Goal: Task Accomplishment & Management: Complete application form

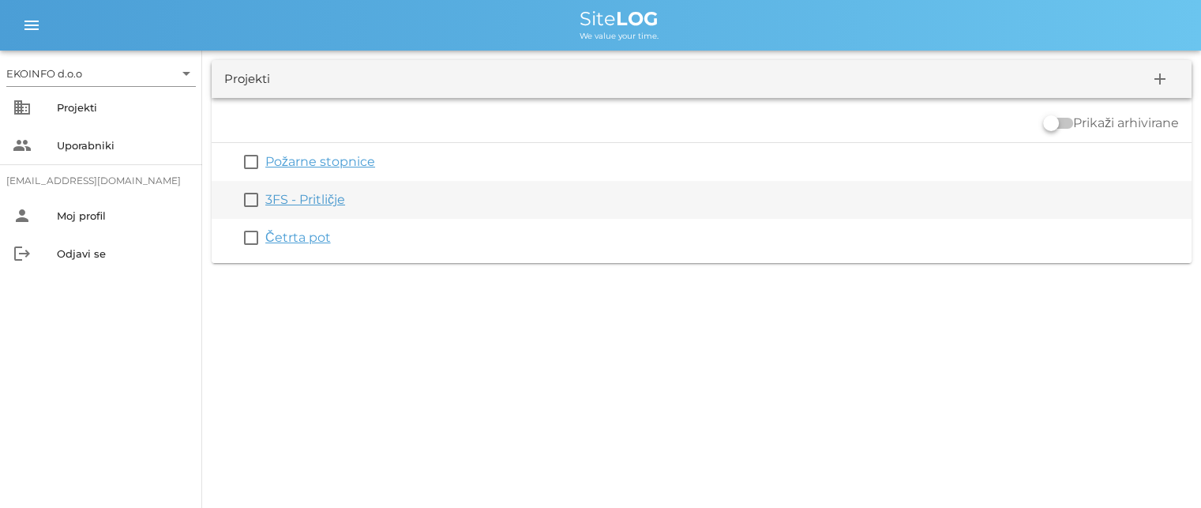
click at [281, 197] on link "3FS - Pritličje" at bounding box center [305, 199] width 80 height 15
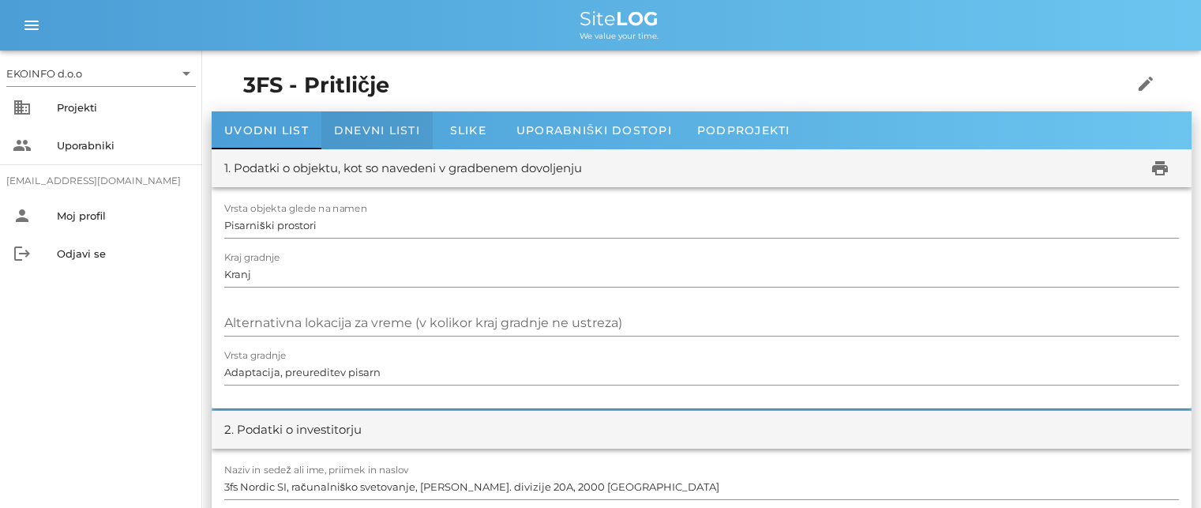
click at [362, 130] on span "Dnevni listi" at bounding box center [377, 130] width 86 height 14
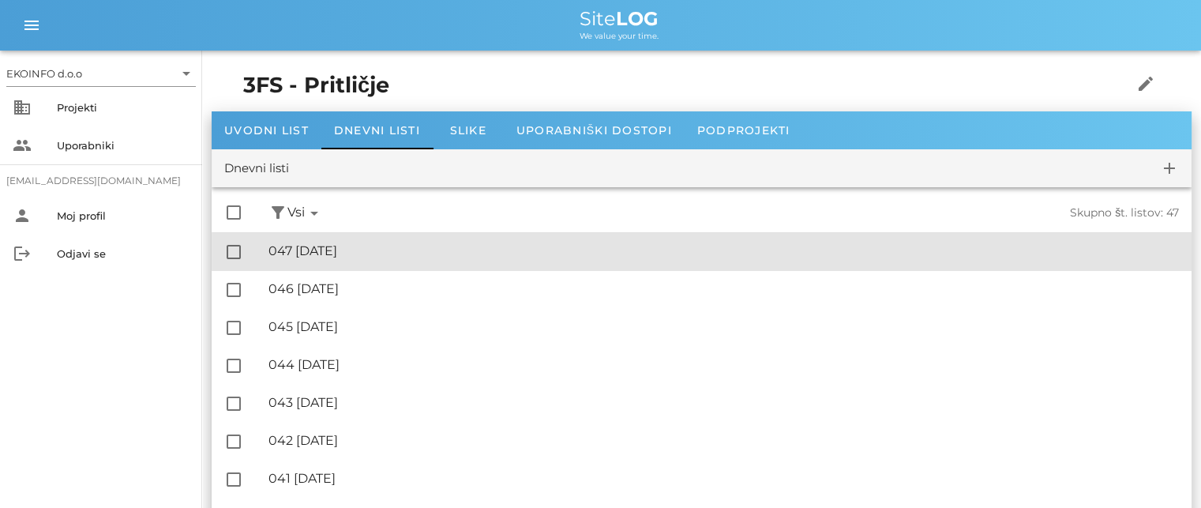
click at [348, 254] on div "🔏 047 [GEOGRAPHIC_DATA][DATE]" at bounding box center [724, 250] width 911 height 15
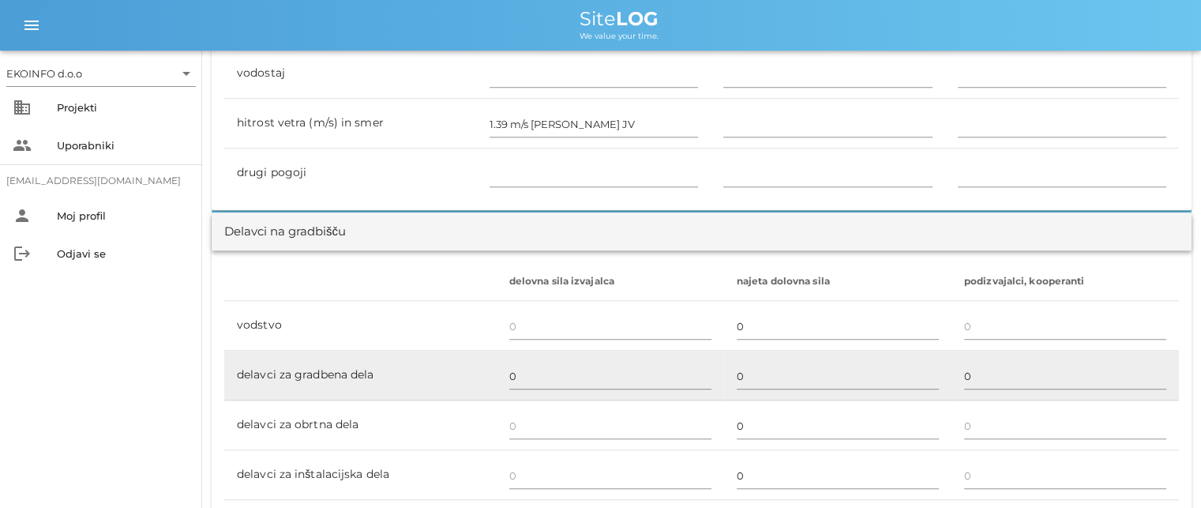
scroll to position [869, 0]
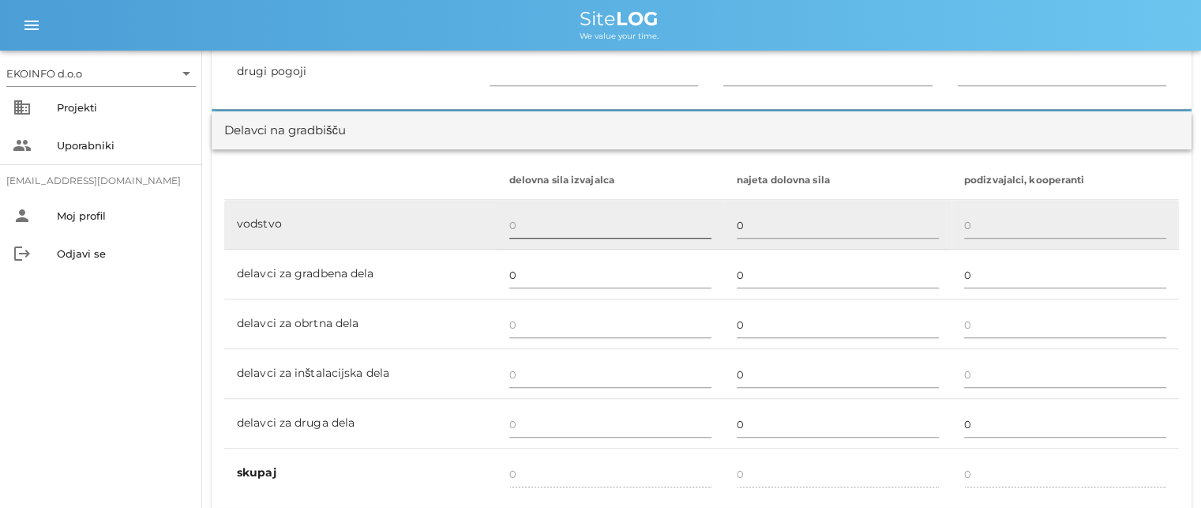
click at [512, 220] on input "text" at bounding box center [610, 224] width 202 height 25
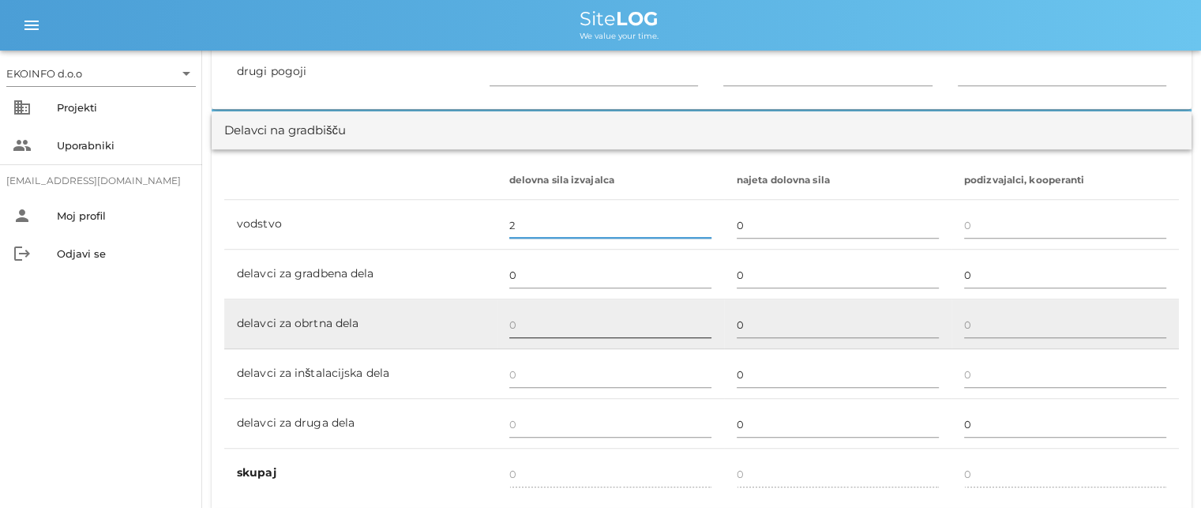
type input "2"
click at [517, 319] on input "text" at bounding box center [610, 324] width 202 height 25
type input "2"
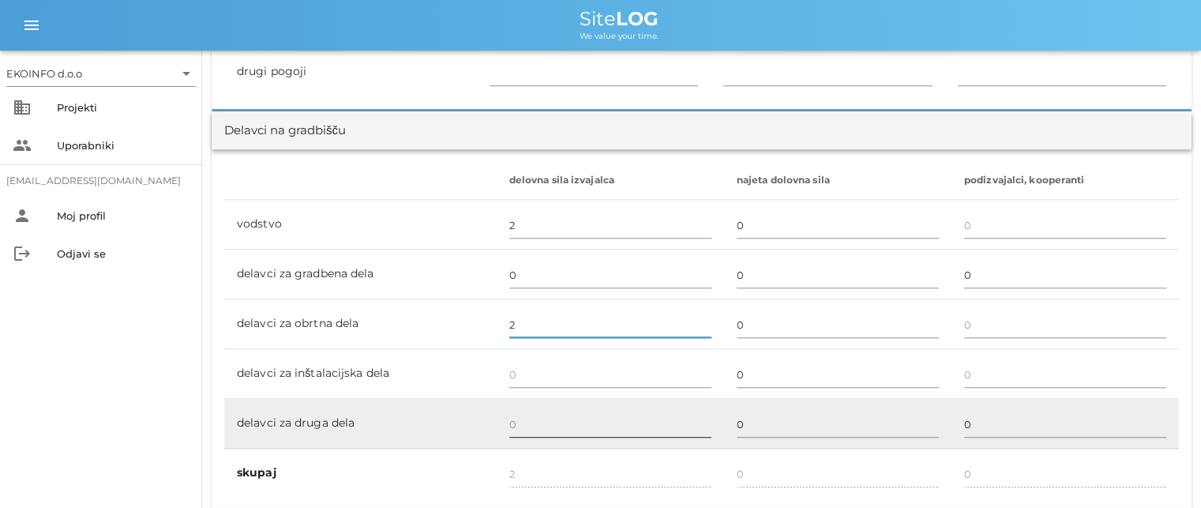
type input "2"
click at [515, 432] on input "text" at bounding box center [610, 424] width 202 height 25
type input "4"
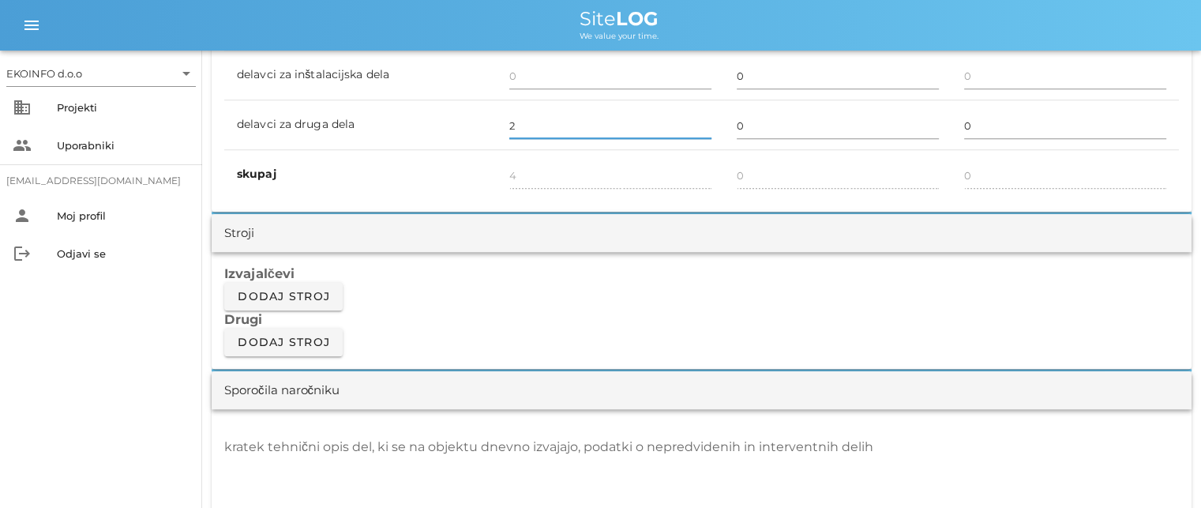
scroll to position [1264, 0]
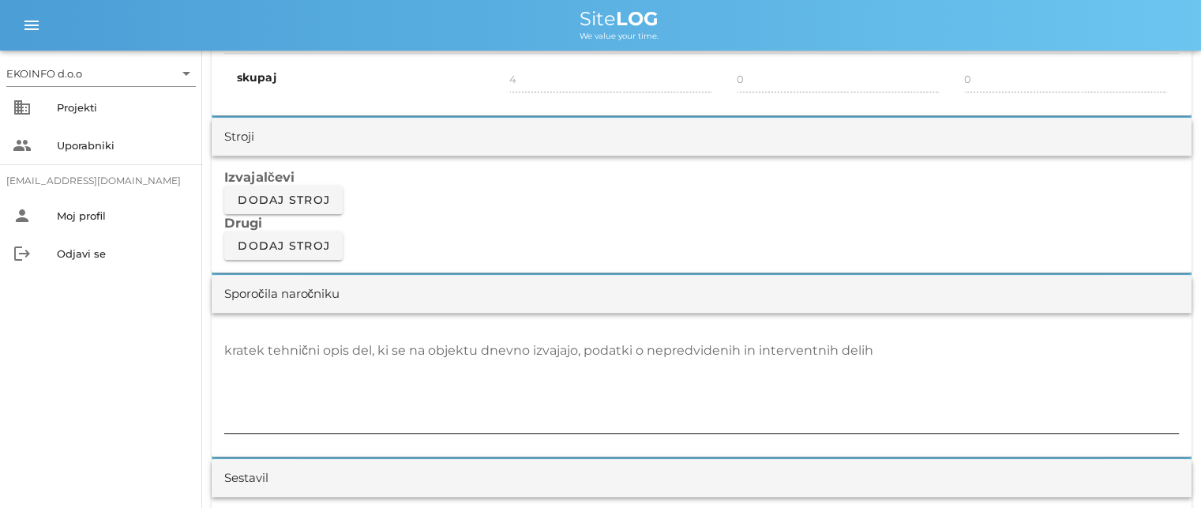
type input "2"
click at [229, 361] on textarea "kratek tehnični opis del, ki se na objektu dnevno izvajajo, podatki o nepredvid…" at bounding box center [701, 385] width 955 height 95
type input "6"
click at [634, 348] on textarea "-arhitektka pregledala razpored sten in naredila izmere še za popravek načrta" at bounding box center [701, 385] width 955 height 95
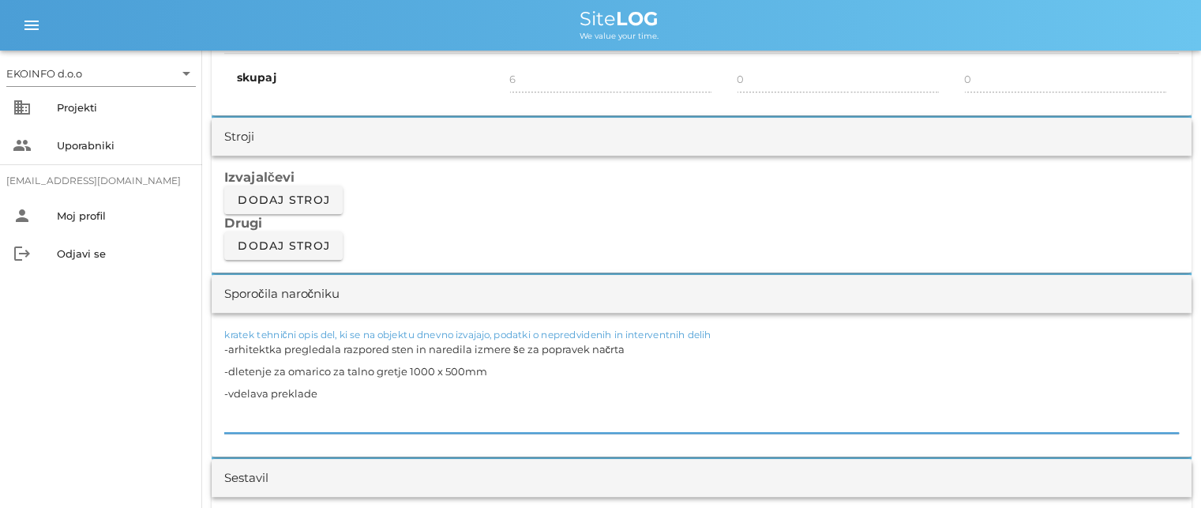
click at [471, 369] on textarea "-arhitektka pregledala razpored sten in naredila izmere še za popravek načrta -…" at bounding box center [701, 385] width 955 height 95
click at [462, 369] on textarea "-arhitektka pregledala razpored sten in naredila izmere še za popravek načrta -…" at bounding box center [701, 385] width 955 height 95
click at [431, 367] on textarea "-arhitektka pregledala razpored sten in naredila izmere še za popravek načrta -…" at bounding box center [701, 385] width 955 height 95
click at [332, 393] on textarea "-arhitektka pregledala razpored sten in naredila izmere še za popravek načrta -…" at bounding box center [701, 385] width 955 height 95
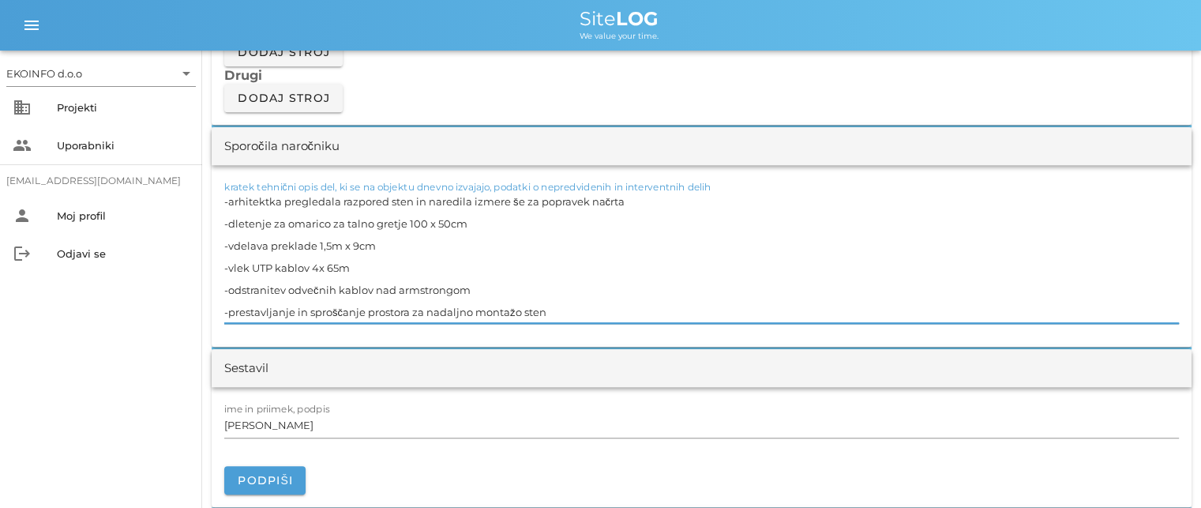
scroll to position [1422, 0]
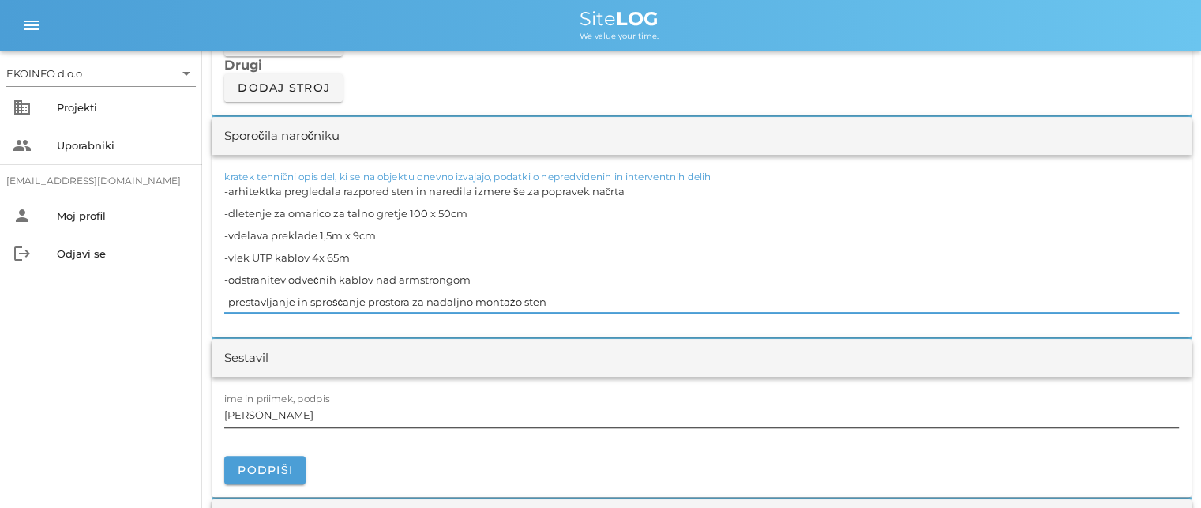
type textarea "-arhitektka pregledala razpored sten in naredila izmere še za popravek načrta -…"
click at [294, 416] on input "[PERSON_NAME]" at bounding box center [701, 414] width 955 height 25
click at [312, 280] on textarea "-arhitektka pregledala razpored sten in naredila izmere še za popravek načrta -…" at bounding box center [701, 246] width 955 height 133
click at [294, 419] on input "[PERSON_NAME]" at bounding box center [701, 414] width 955 height 25
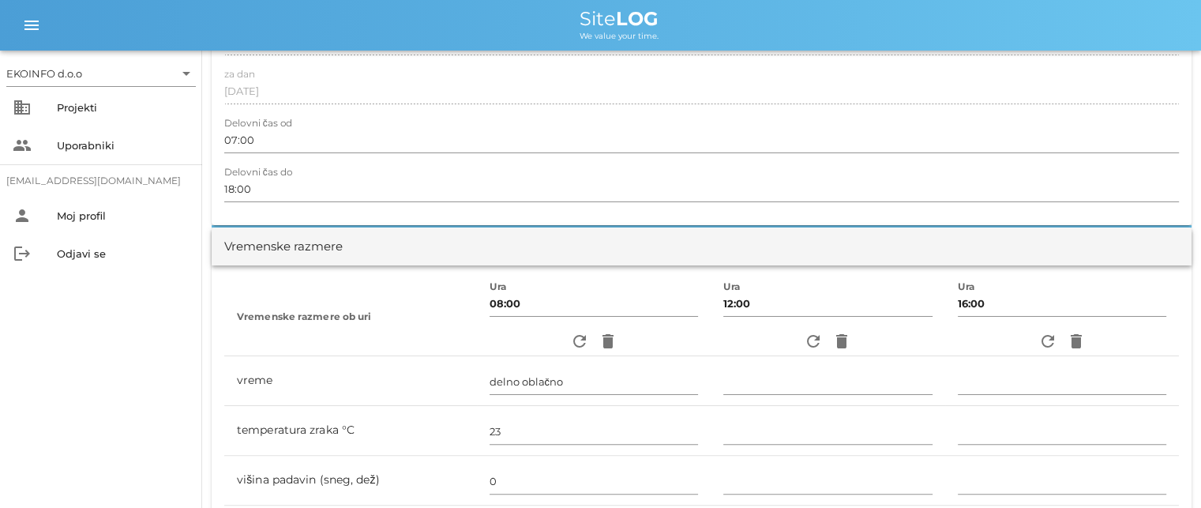
scroll to position [0, 0]
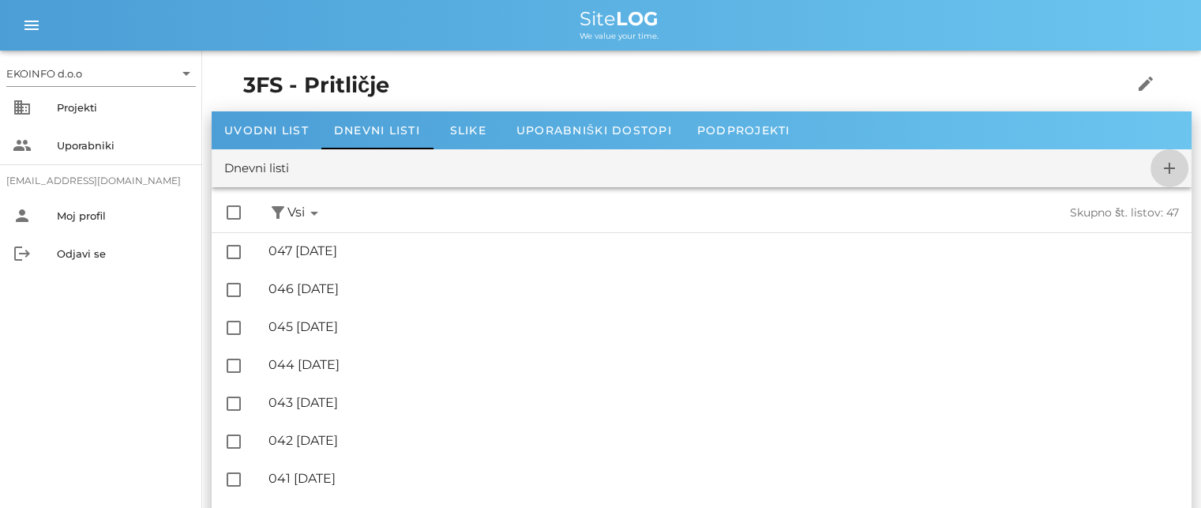
click at [1170, 168] on icon "add" at bounding box center [1169, 168] width 19 height 19
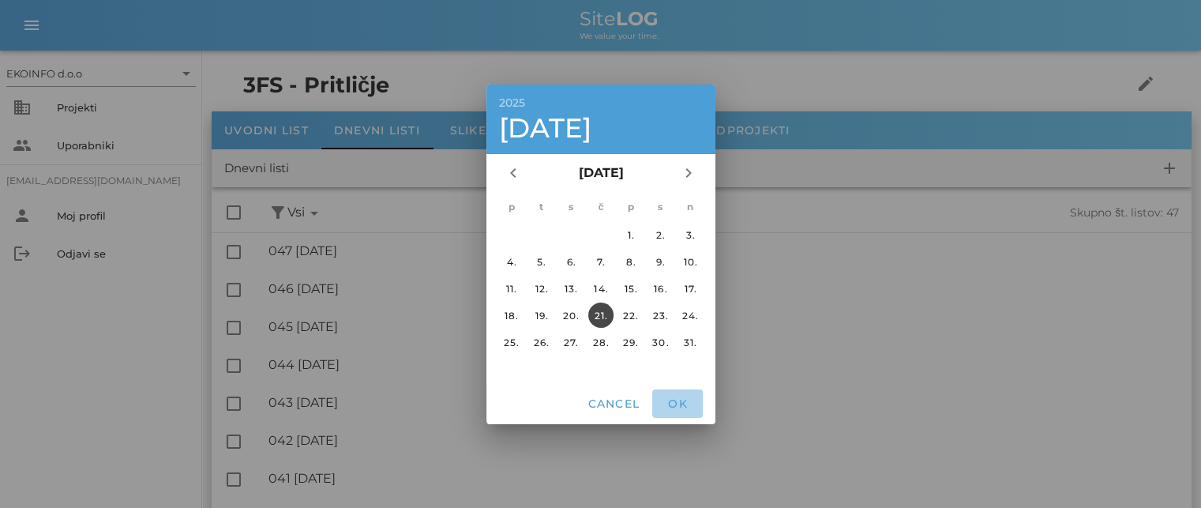
click at [672, 396] on span "OK" at bounding box center [678, 403] width 38 height 14
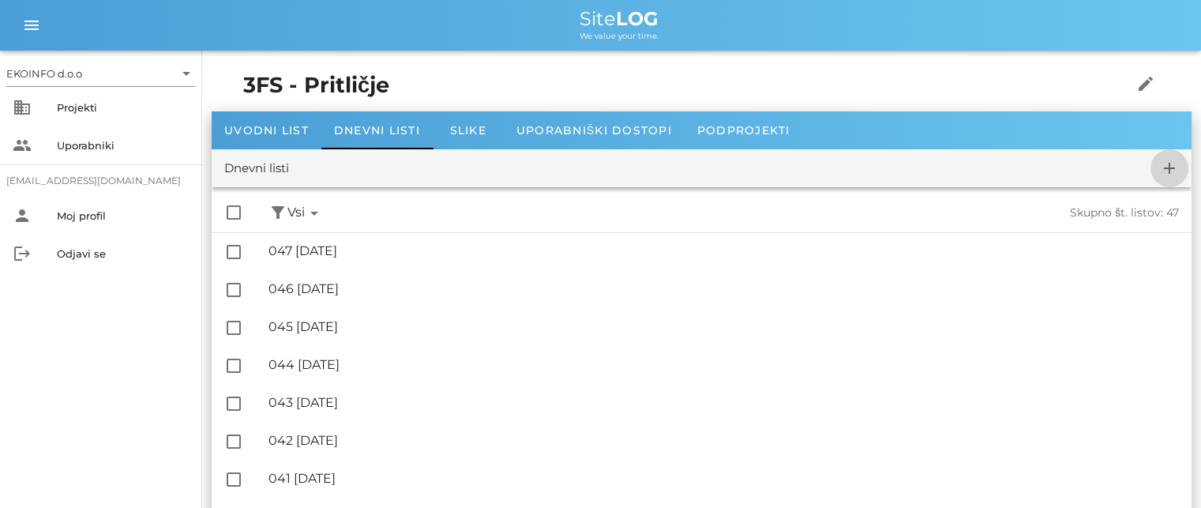
checkbox input "false"
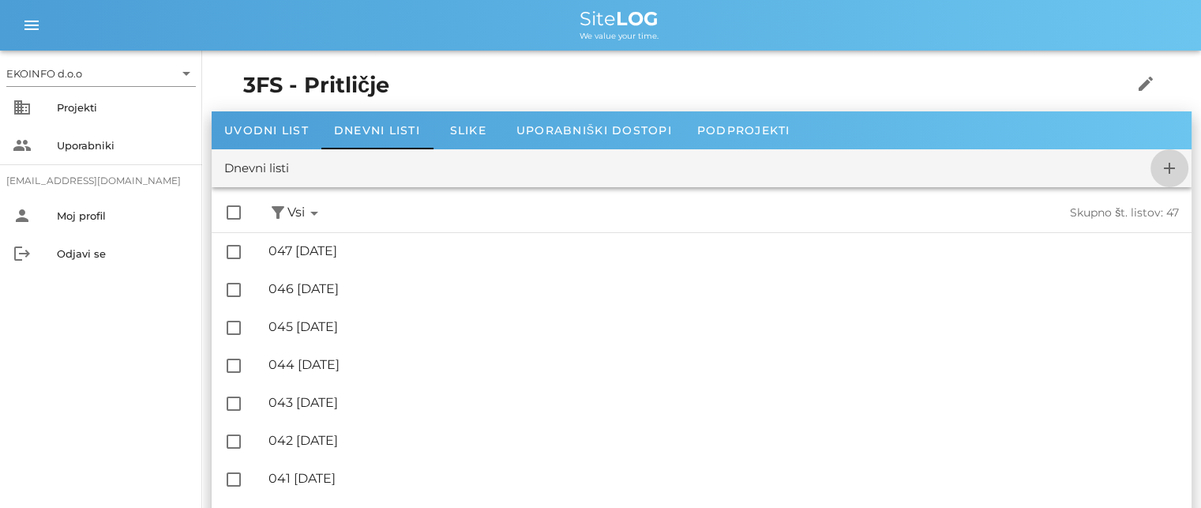
checkbox input "false"
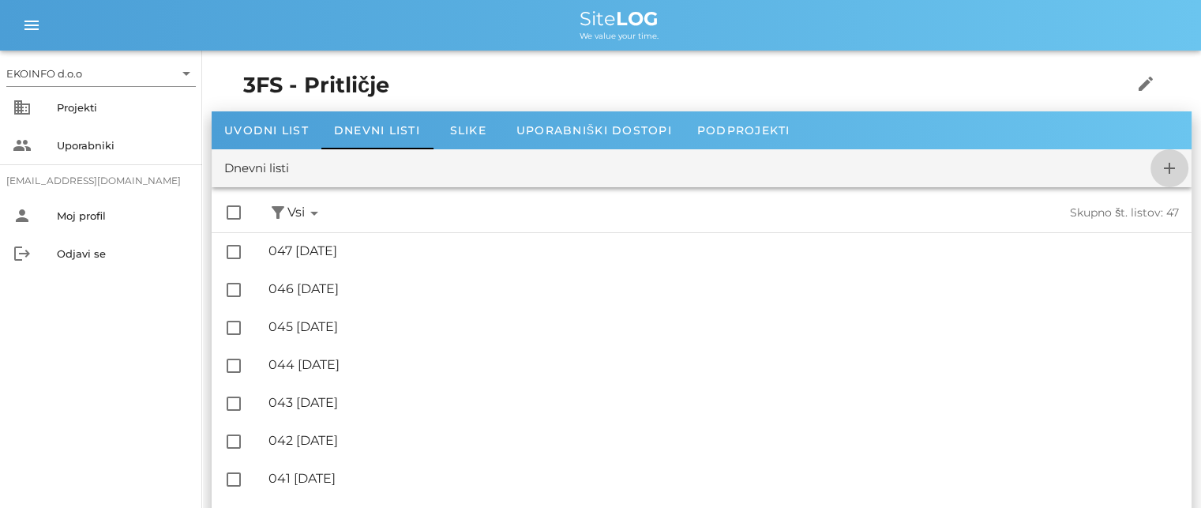
checkbox input "false"
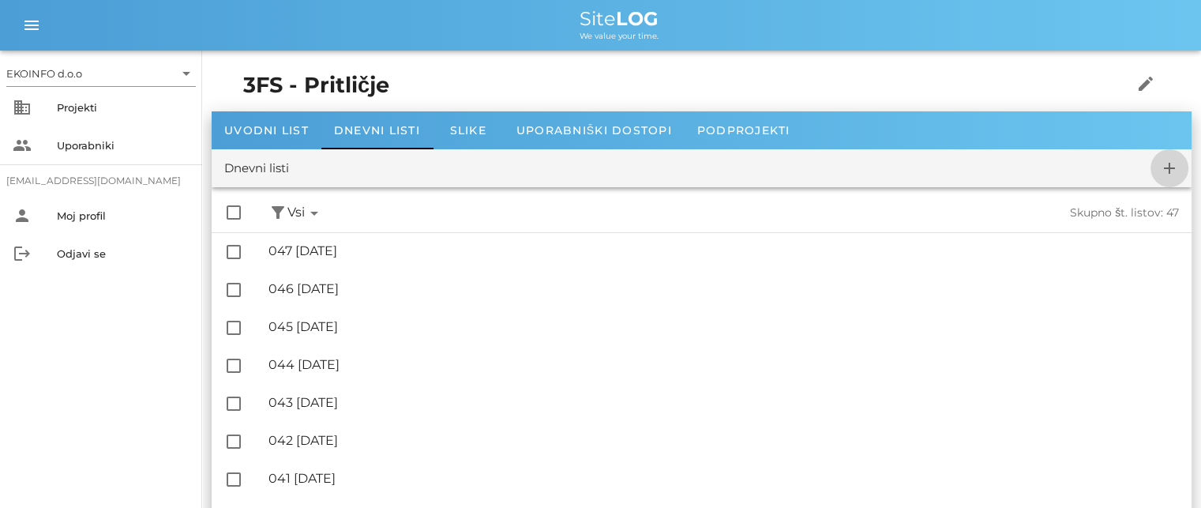
checkbox input "false"
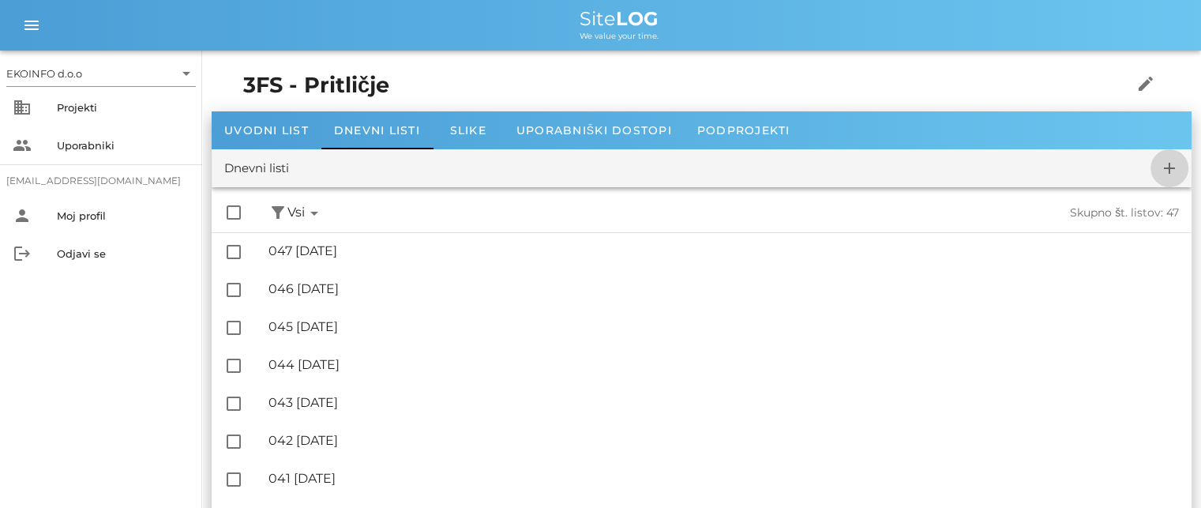
checkbox input "false"
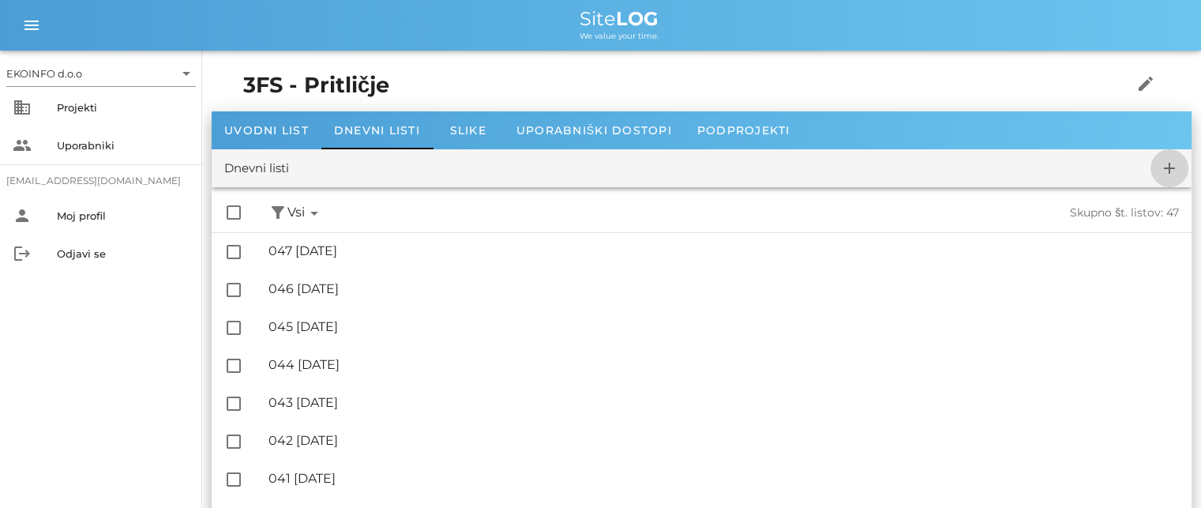
checkbox input "false"
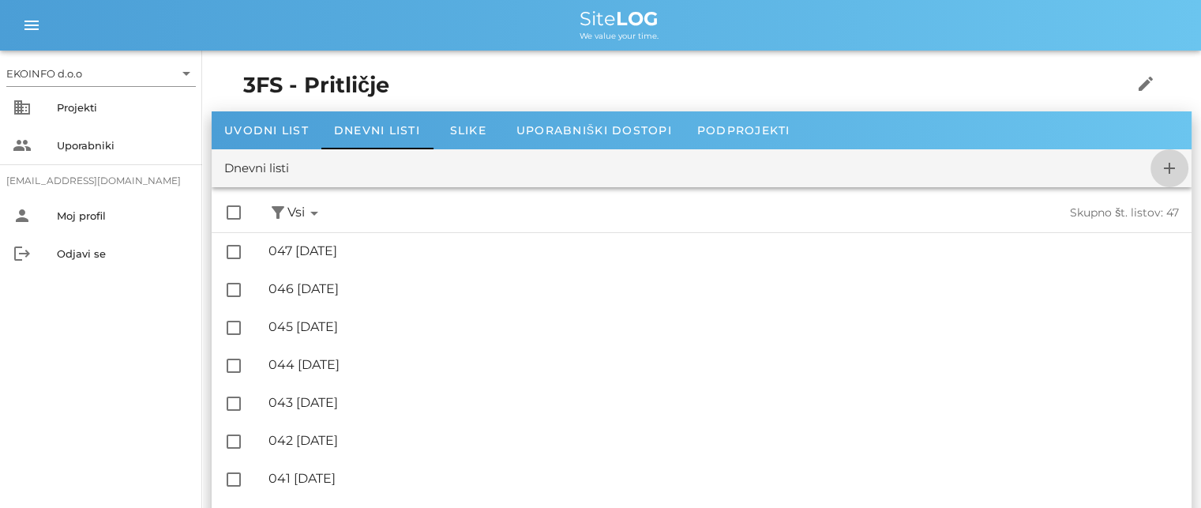
checkbox input "false"
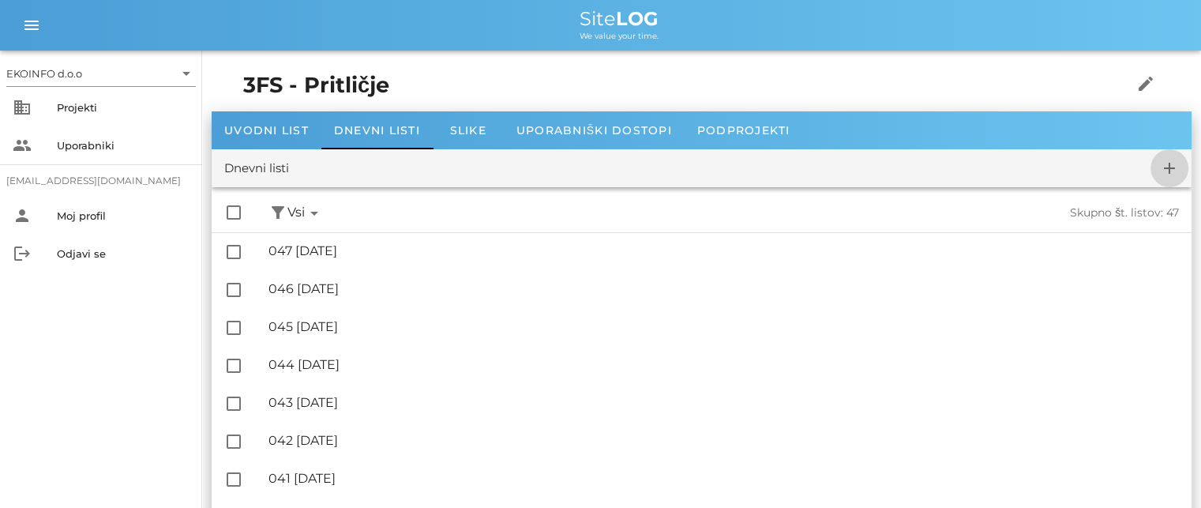
checkbox input "false"
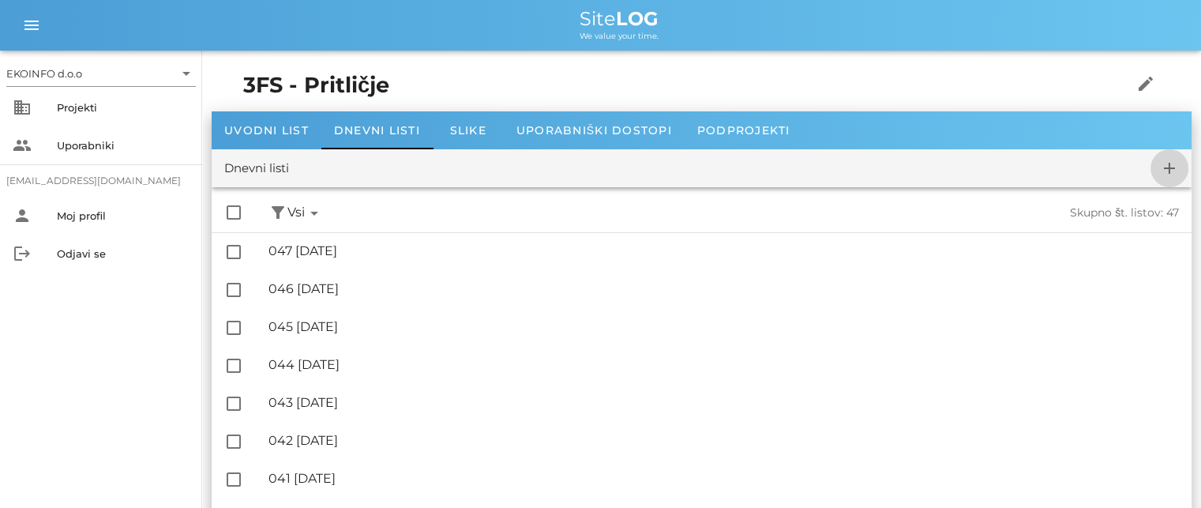
checkbox input "false"
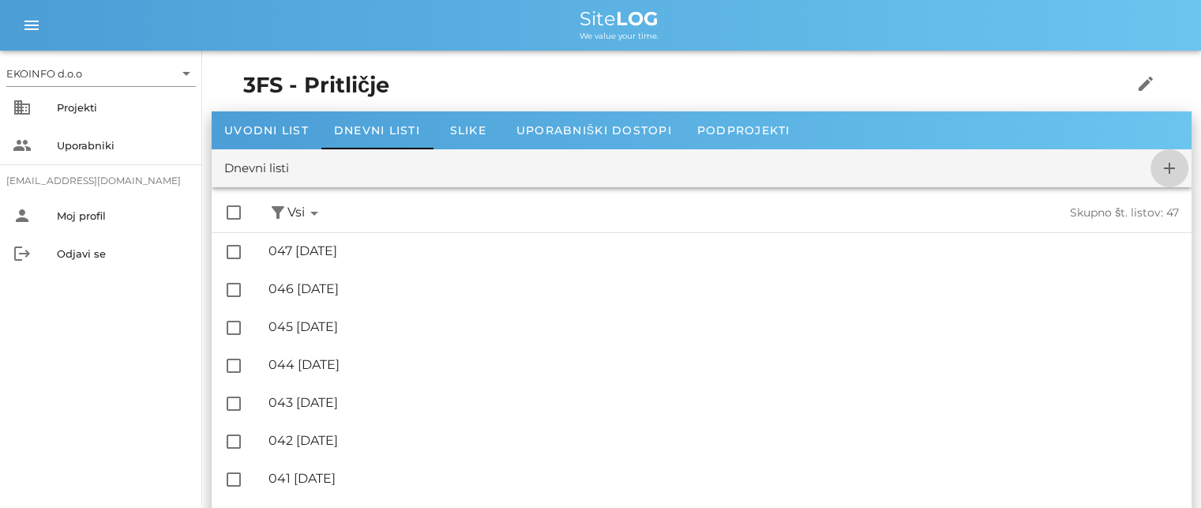
checkbox input "false"
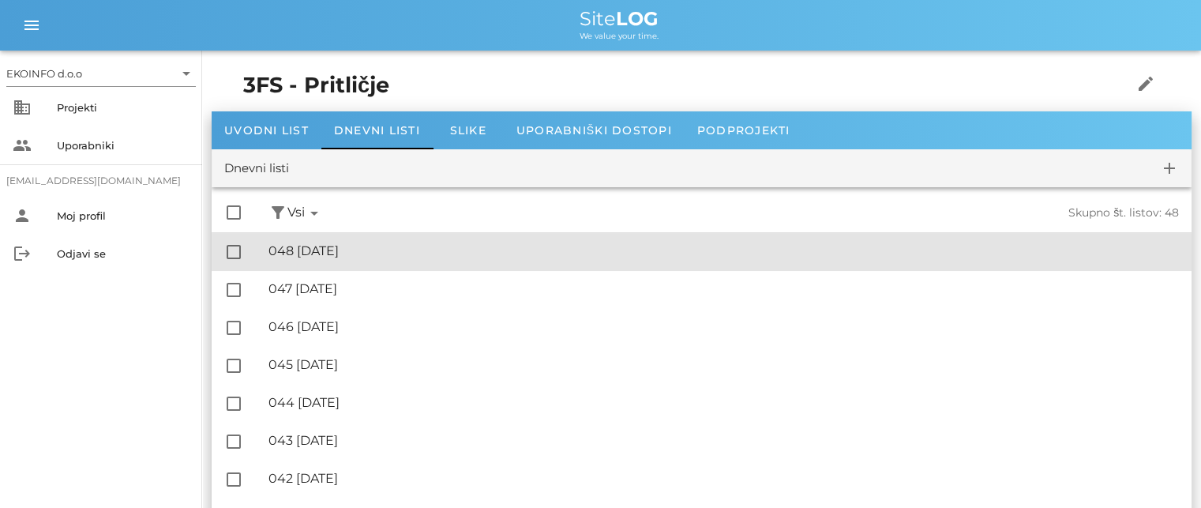
click at [339, 242] on div "🔏 048 [DATE] ✓ Podpisal: Nadzornik ✓ Podpisal: Sestavljalec ✓ Podpisal: Odgovor…" at bounding box center [724, 252] width 911 height 36
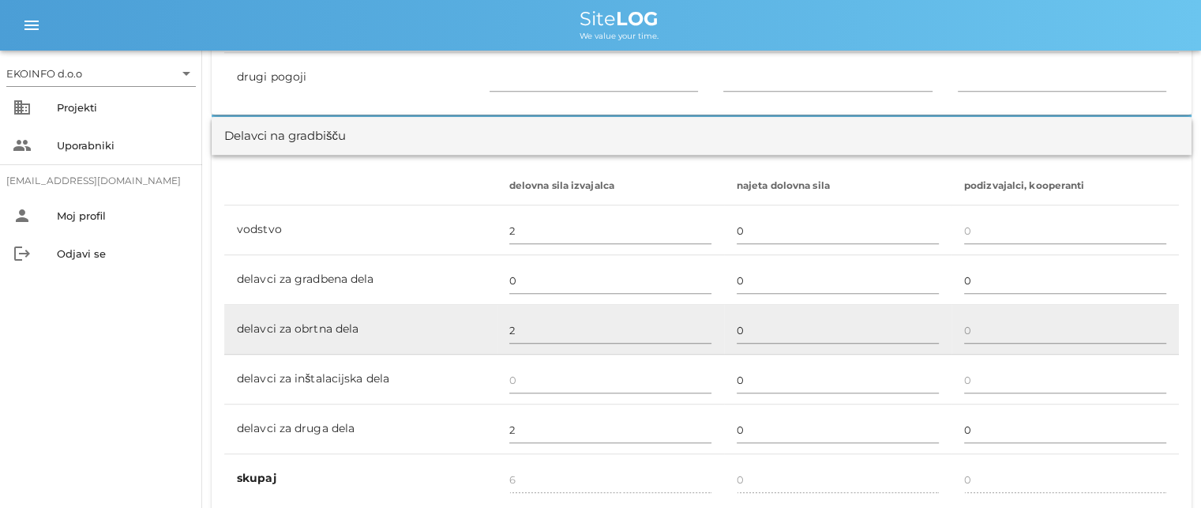
scroll to position [948, 0]
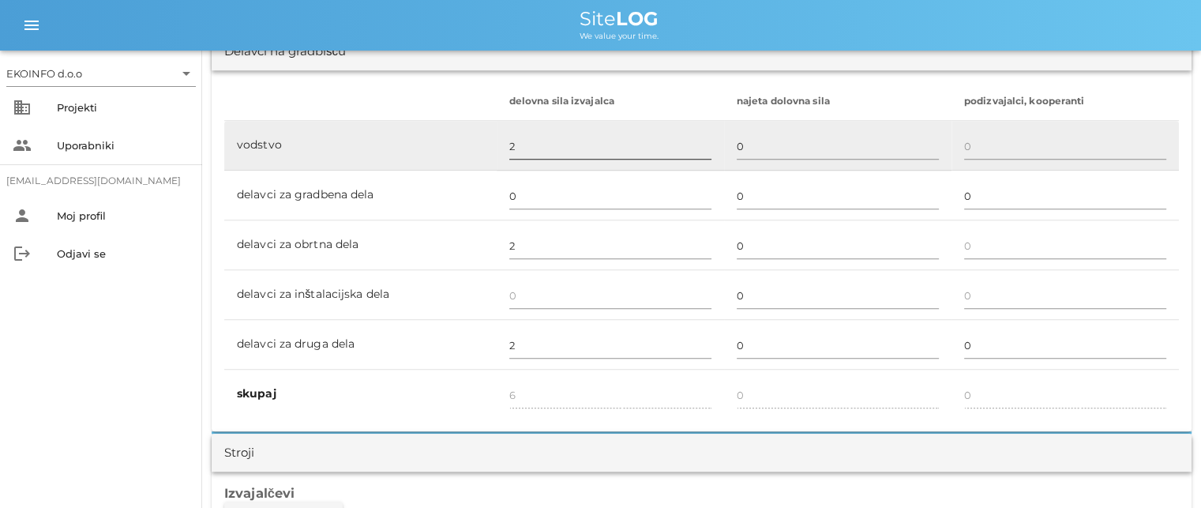
click at [513, 145] on input "2" at bounding box center [610, 145] width 202 height 25
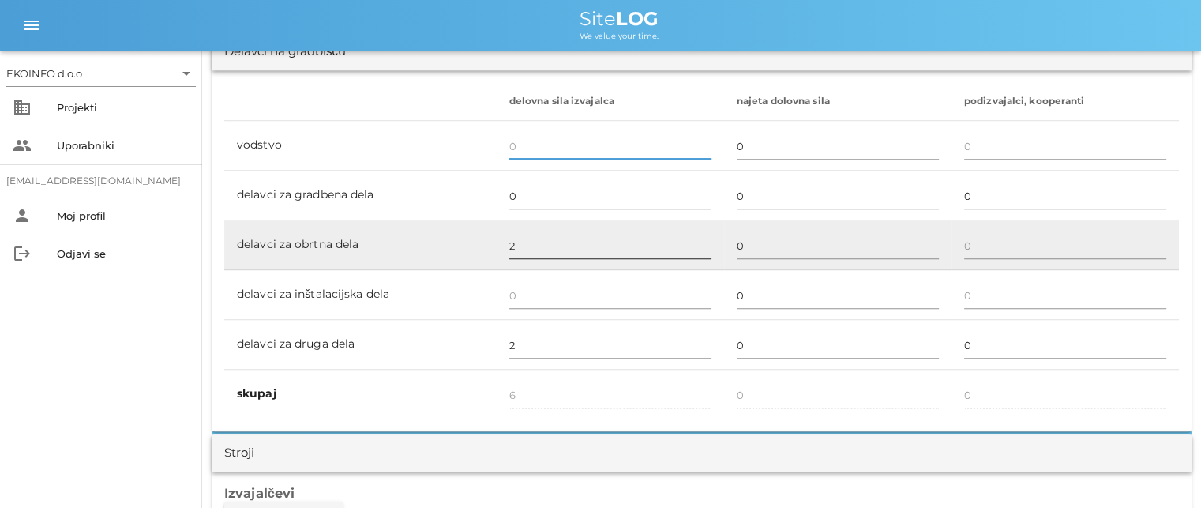
type input "4"
click at [519, 246] on input "2" at bounding box center [610, 245] width 202 height 25
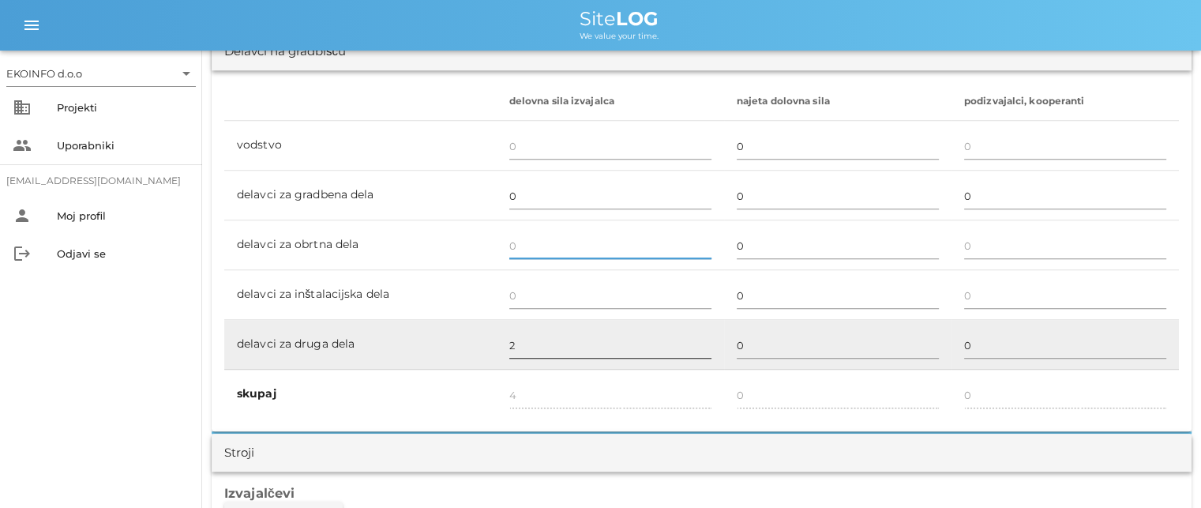
type input "2"
click at [515, 346] on input "2" at bounding box center [610, 345] width 202 height 25
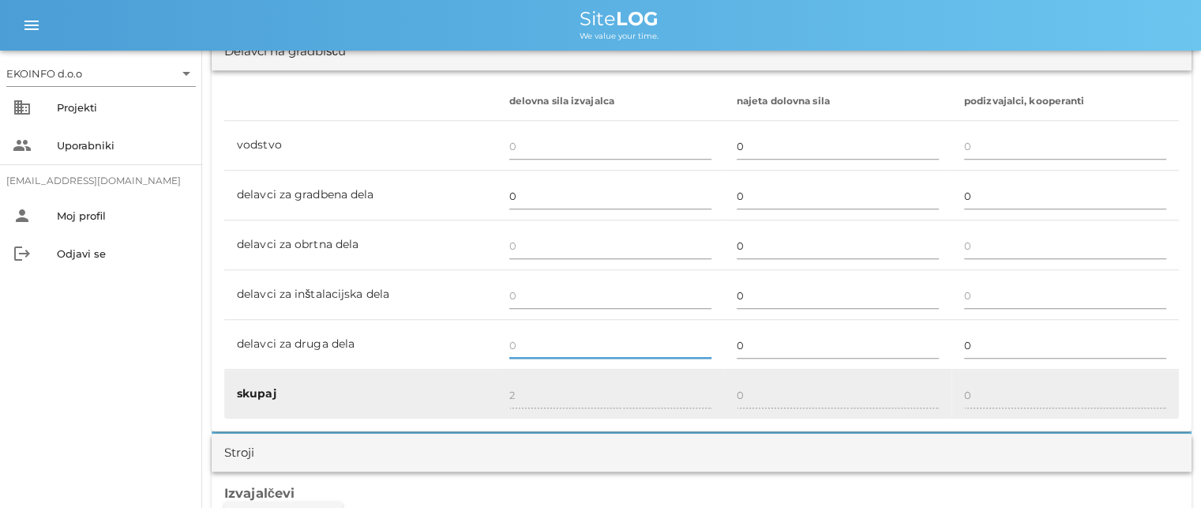
type input "0"
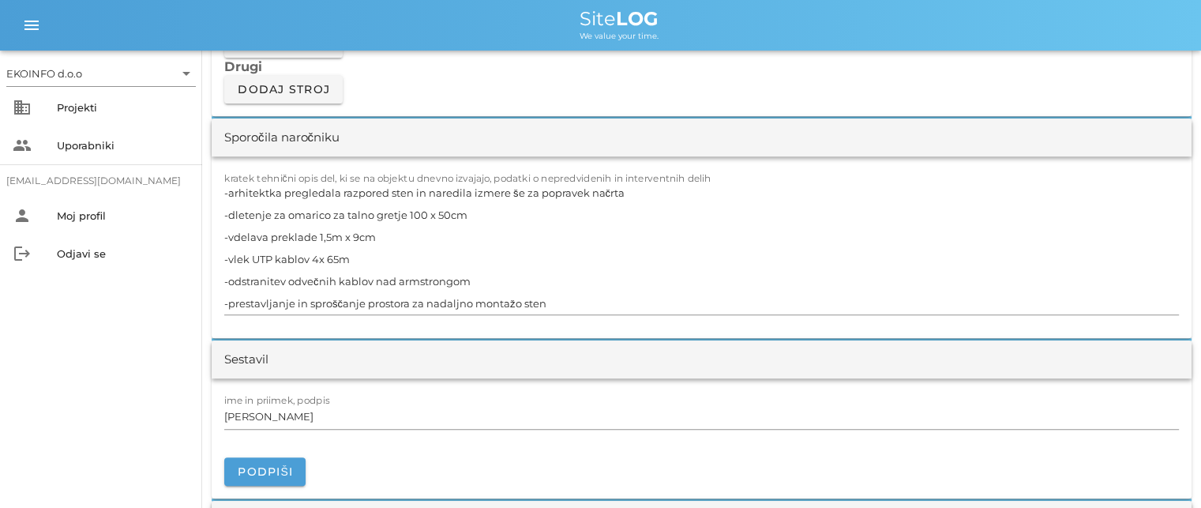
scroll to position [1422, 0]
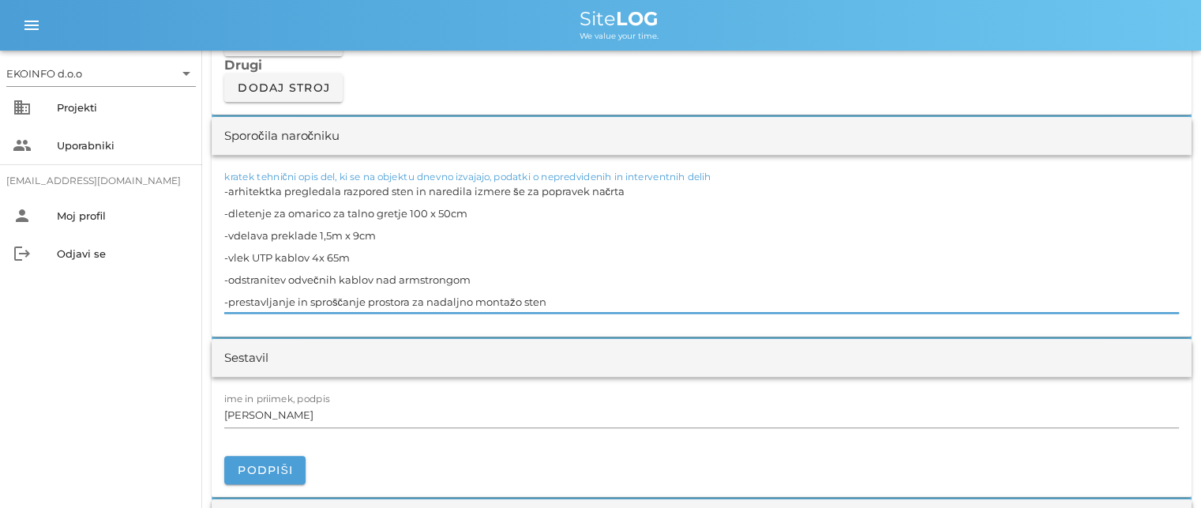
drag, startPoint x: 545, startPoint y: 300, endPoint x: 189, endPoint y: 188, distance: 373.5
click at [189, 188] on div "EKOINFO d.o.o arrow_drop_down business Projekti people Uporabniki [EMAIL_ADDRES…" at bounding box center [600, 414] width 1201 height 3673
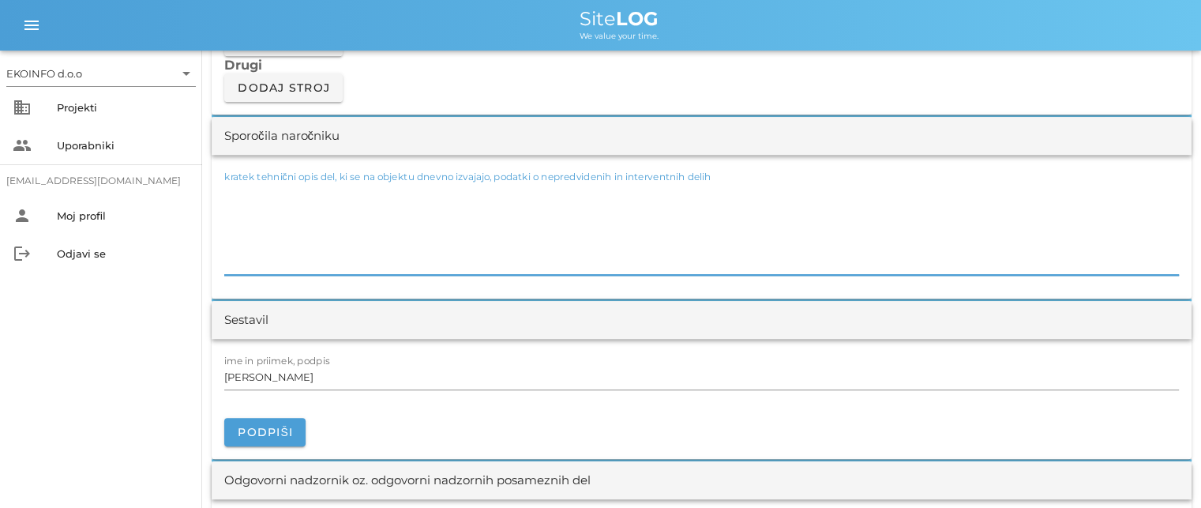
drag, startPoint x: 231, startPoint y: 251, endPoint x: 216, endPoint y: 201, distance: 52.7
click at [216, 201] on div "kratek tehnični opis del, ki se na objektu dnevno izvajajo, podatki o nepredvid…" at bounding box center [702, 227] width 980 height 144
click at [225, 242] on textarea "kratek tehnični opis del, ki se na objektu dnevno izvajajo, podatki o nepredvid…" at bounding box center [701, 227] width 955 height 95
click at [230, 249] on textarea "kratek tehnični opis del, ki se na objektu dnevno izvajajo, podatki o nepredvid…" at bounding box center [701, 227] width 955 height 95
click at [296, 375] on input "[PERSON_NAME]" at bounding box center [701, 376] width 955 height 25
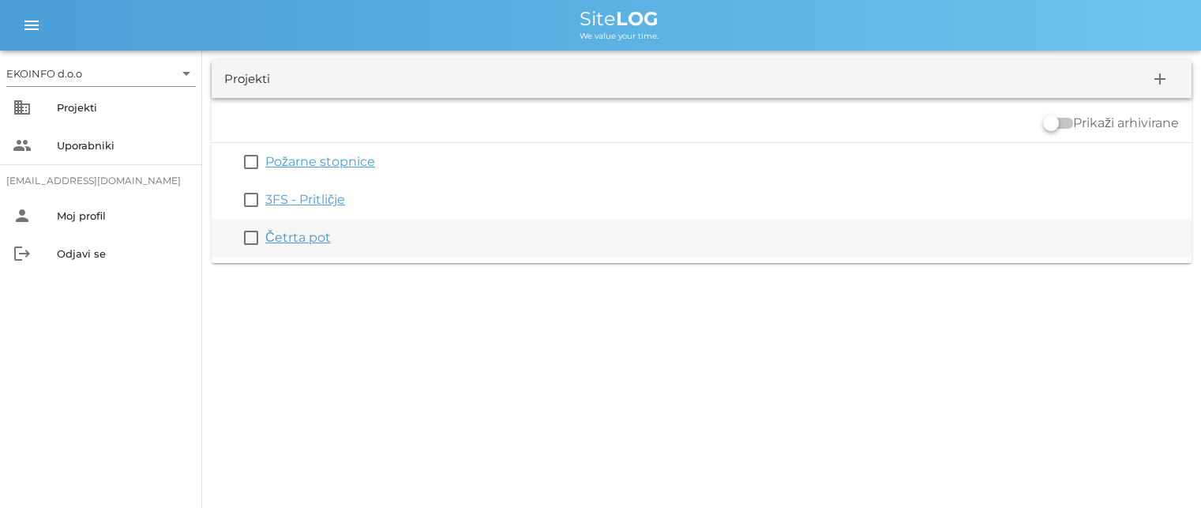
click at [296, 239] on link "Četrta pot" at bounding box center [298, 237] width 66 height 15
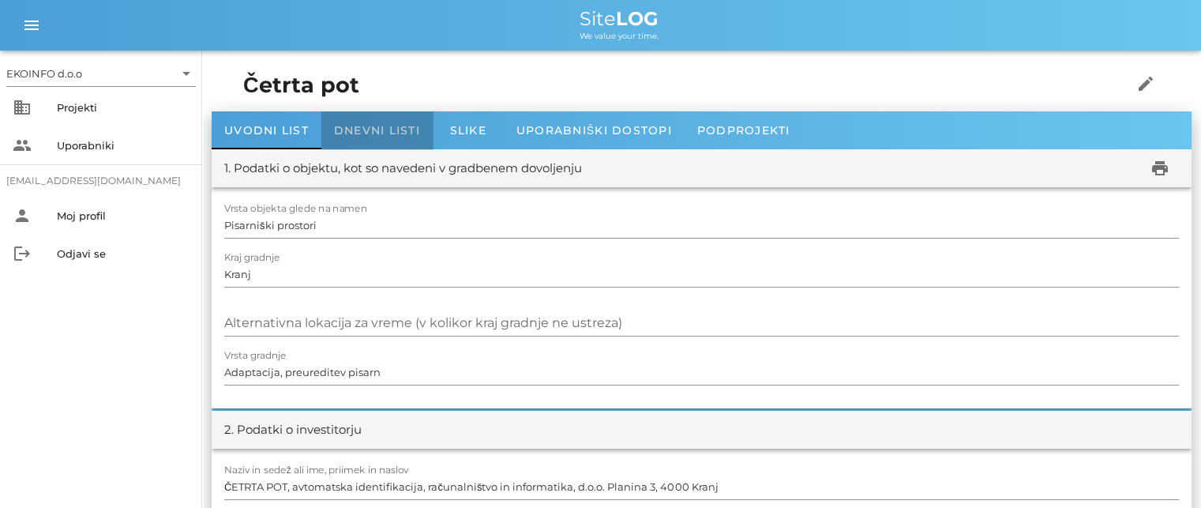
click at [346, 128] on span "Dnevni listi" at bounding box center [377, 130] width 86 height 14
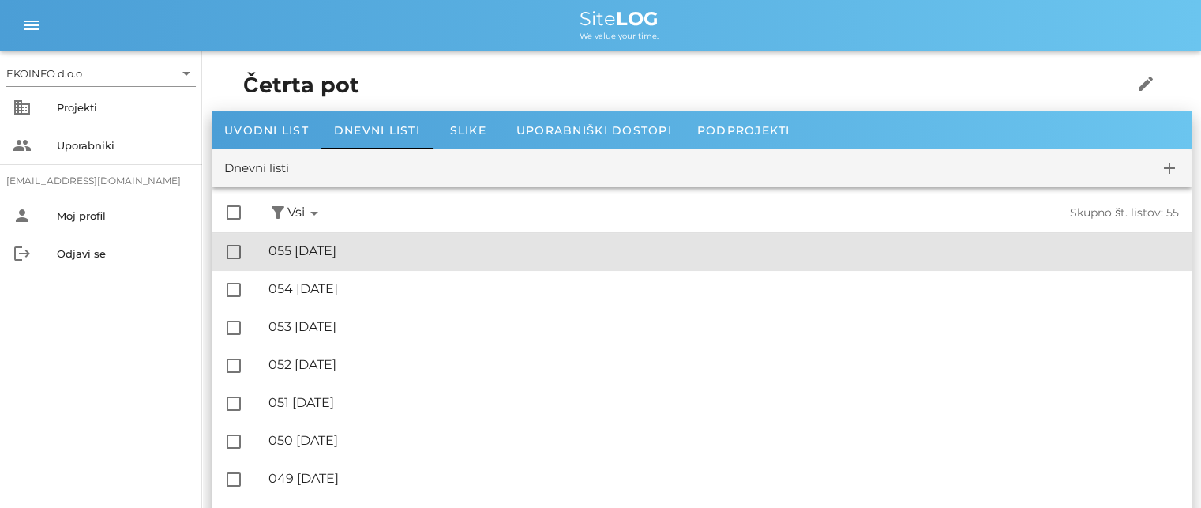
click at [349, 255] on div "🔏 055 [DATE]" at bounding box center [724, 250] width 911 height 15
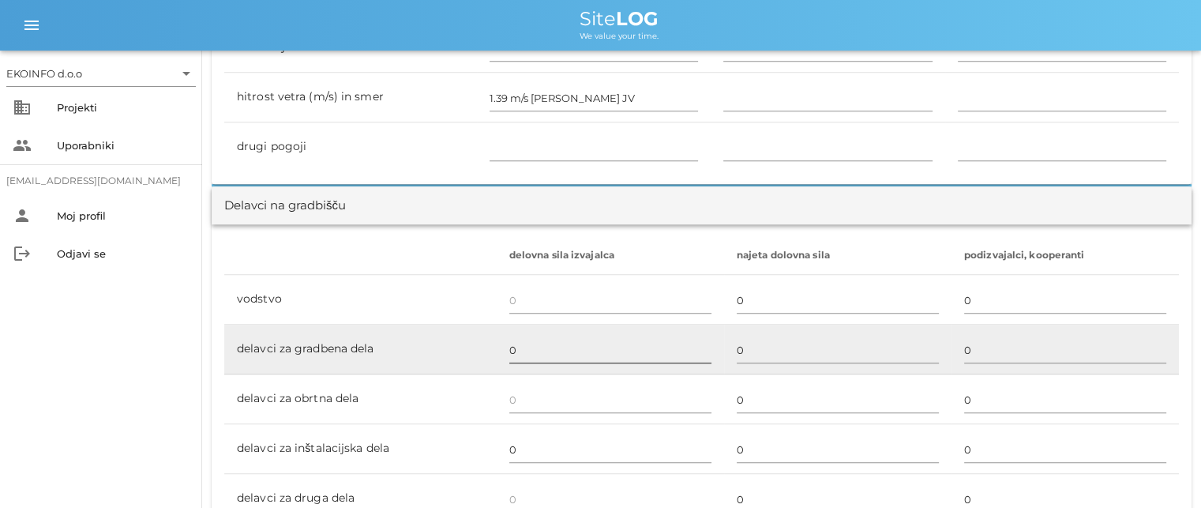
scroll to position [869, 0]
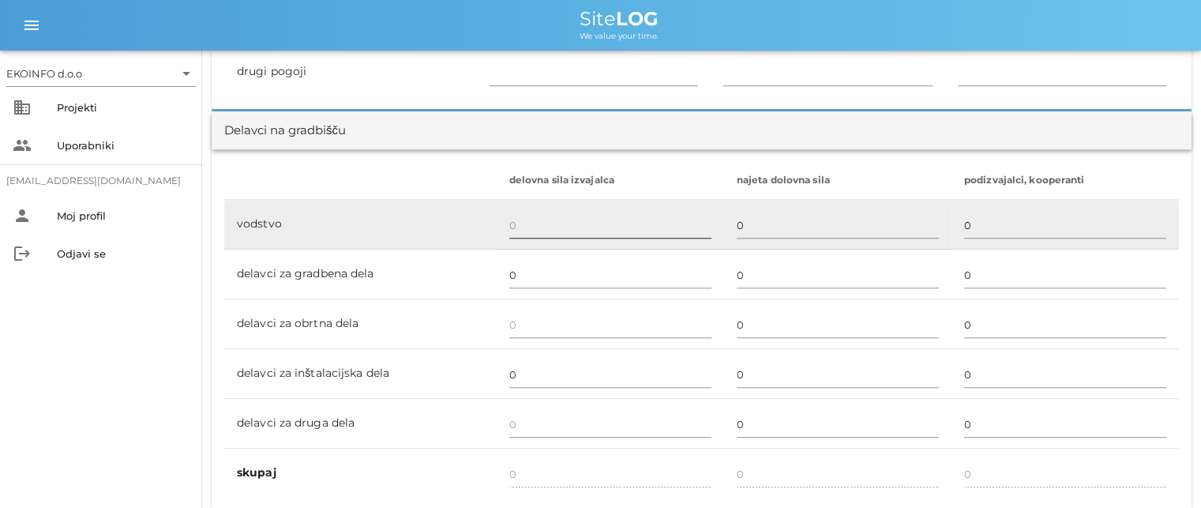
click at [512, 226] on input "text" at bounding box center [610, 224] width 202 height 25
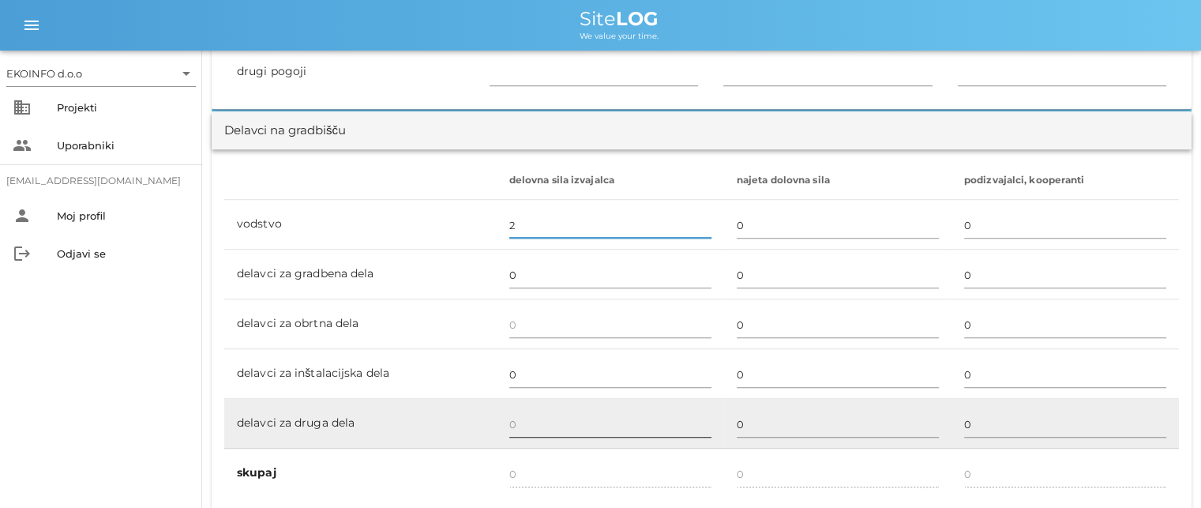
type input "2"
click at [520, 425] on input "text" at bounding box center [610, 424] width 202 height 25
type input "2"
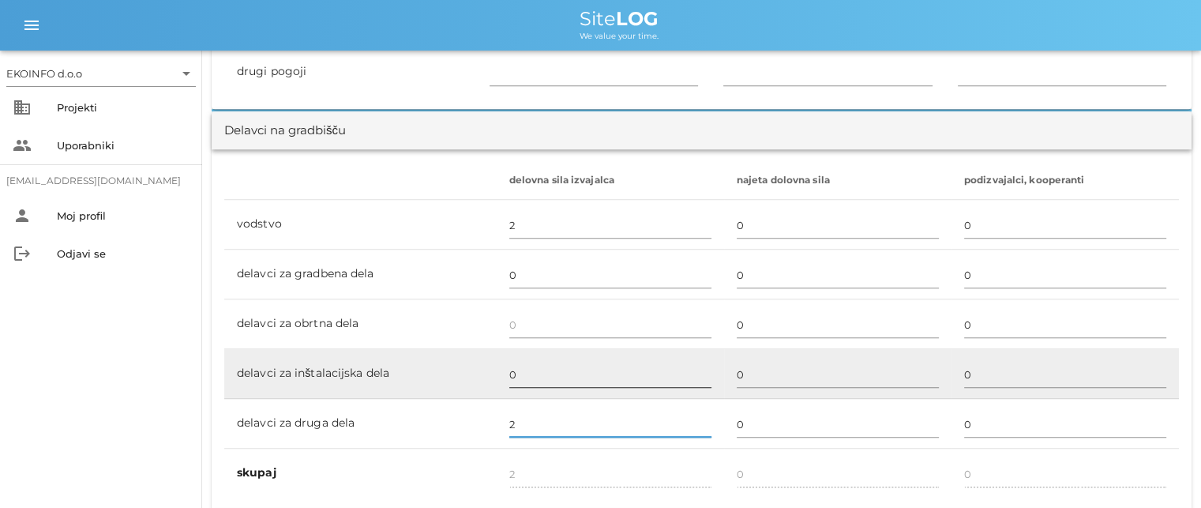
type input "2"
type input "4"
click at [522, 370] on input "0" at bounding box center [610, 374] width 202 height 25
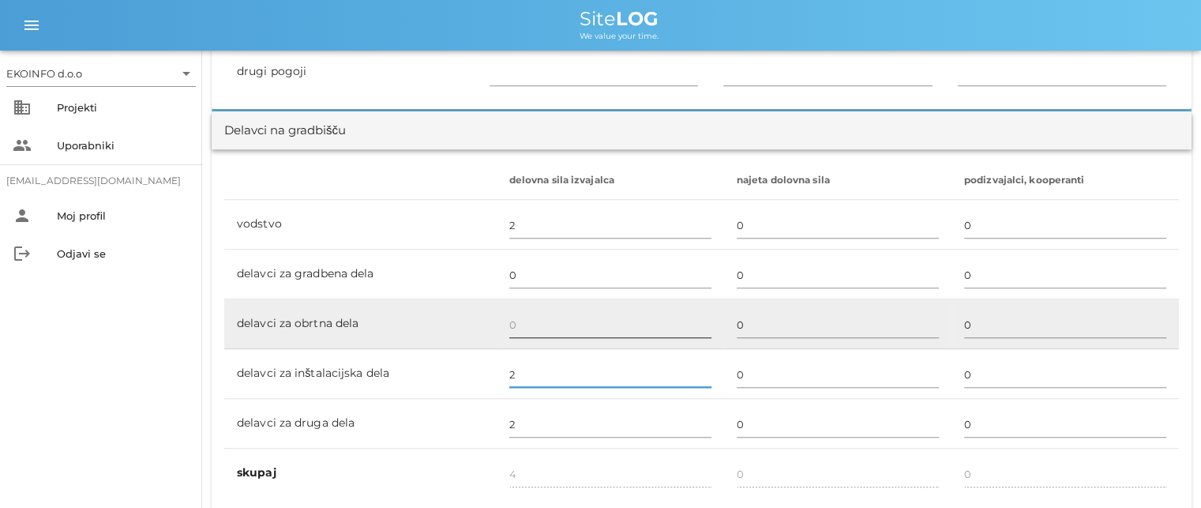
type input "2"
type input "6"
click at [515, 310] on div at bounding box center [610, 326] width 202 height 46
click at [518, 327] on input "text" at bounding box center [610, 324] width 202 height 25
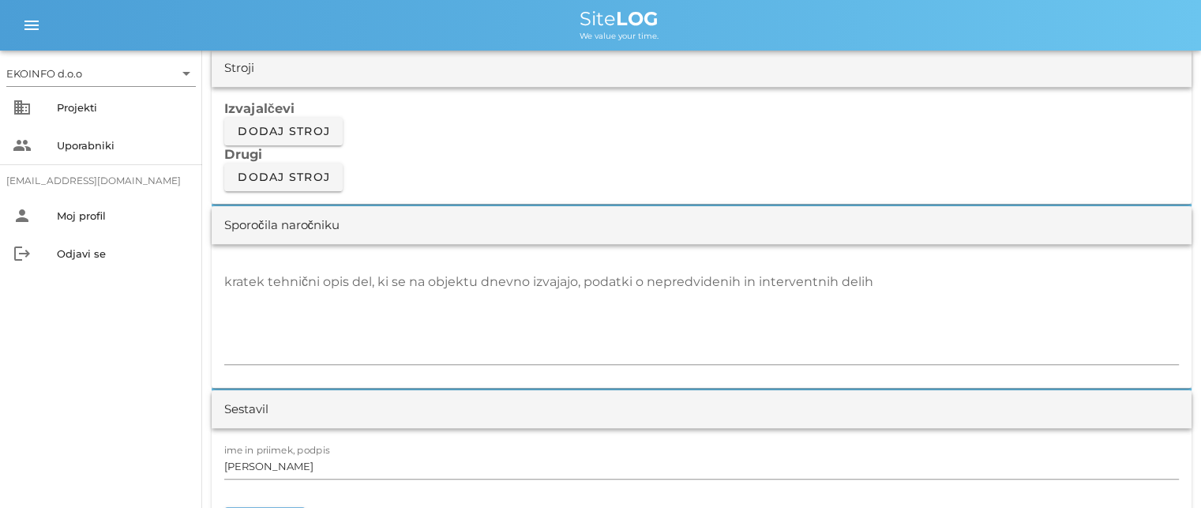
scroll to position [1343, 0]
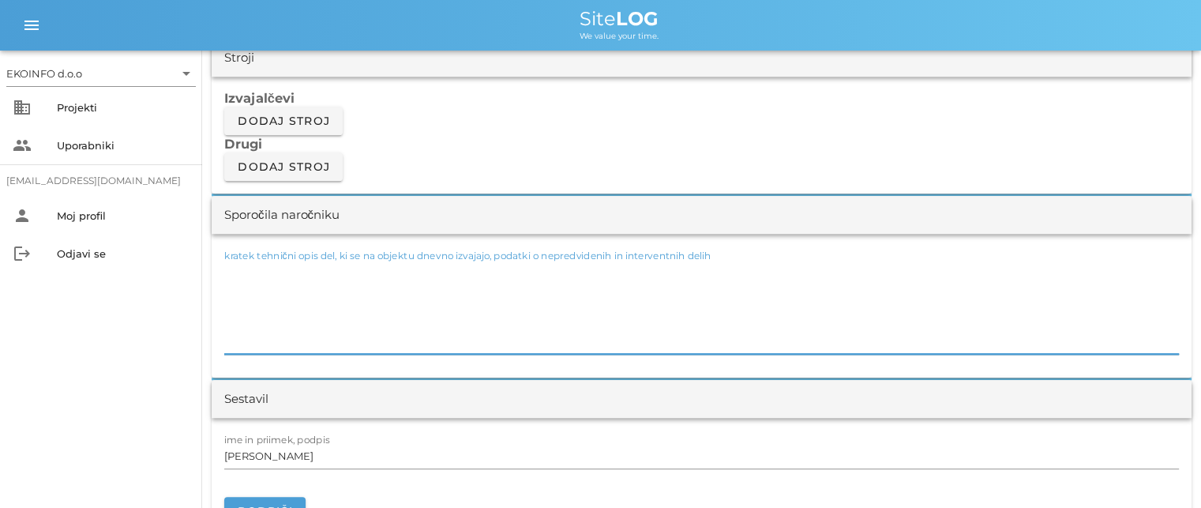
click at [251, 277] on textarea "kratek tehnični opis del, ki se na objektu dnevno izvajajo, podatki o nepredvid…" at bounding box center [701, 306] width 955 height 95
click at [351, 267] on textarea "-odstranitev laminata in talnih oblog V104 V105" at bounding box center [701, 306] width 955 height 95
click at [524, 271] on textarea "-odstranitev laminata in tekstilnih talnih oblog V104 V105" at bounding box center [701, 306] width 955 height 95
click at [231, 285] on textarea "-odstranitev laminata in tekstilnih talnih oblog V104 V105" at bounding box center [701, 306] width 955 height 95
click at [230, 286] on textarea "-odstranitev laminata in tekstilnih talnih oblog V104 V105" at bounding box center [701, 306] width 955 height 95
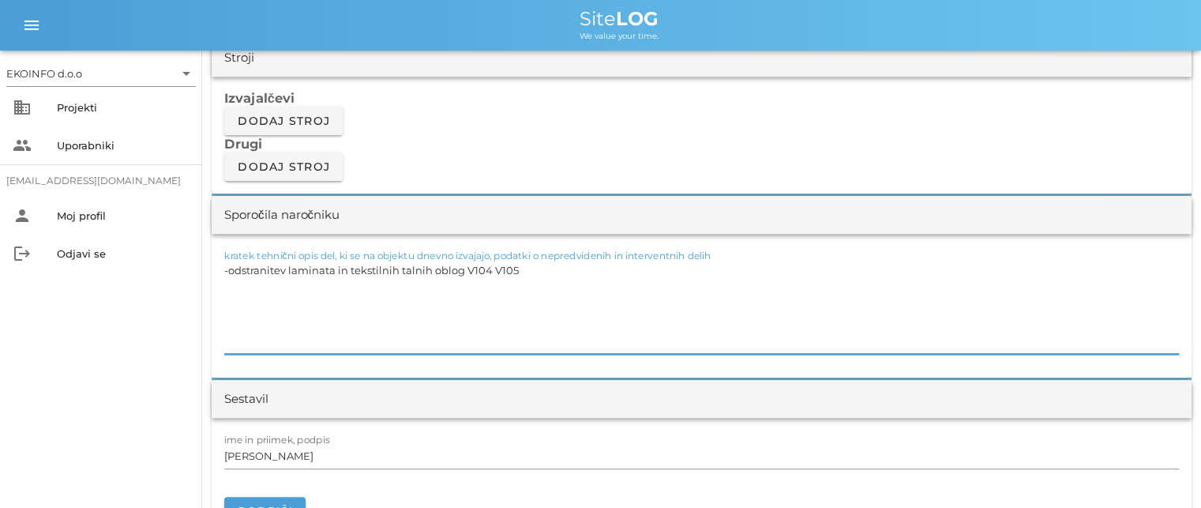
click at [524, 271] on textarea "-odstranitev laminata in tekstilnih talnih oblog V104 V105" at bounding box center [701, 306] width 955 height 95
click at [544, 291] on textarea "-odstranitev laminata in tekstilnih talnih oblog V104 V105 -pričetek delovanja …" at bounding box center [701, 306] width 955 height 95
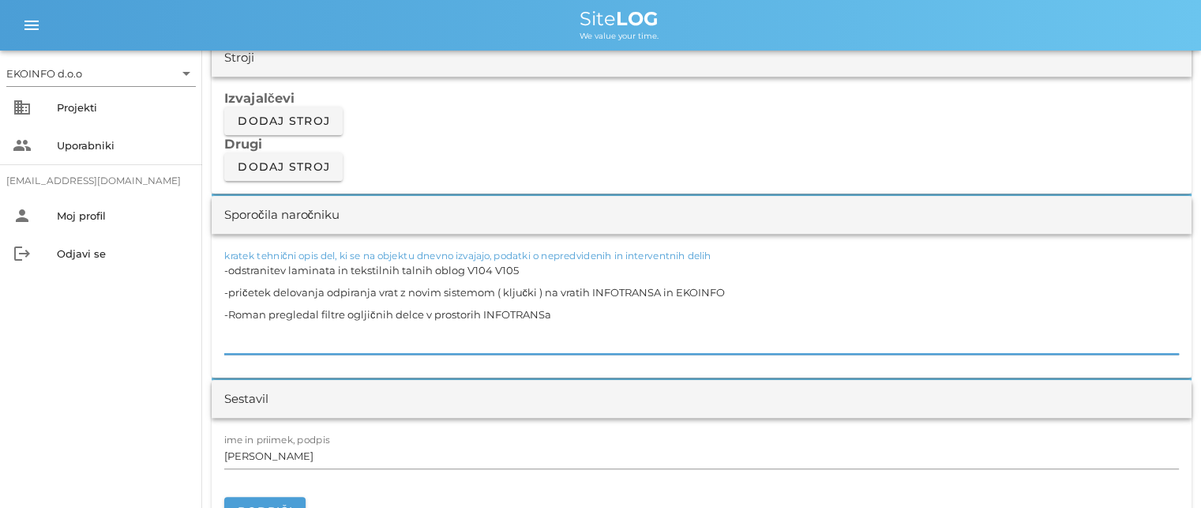
click at [419, 313] on textarea "-odstranitev laminata in tekstilnih talnih oblog V104 V105 -pričetek delovanja …" at bounding box center [701, 306] width 955 height 95
click at [564, 314] on textarea "-odstranitev laminata in tekstilnih talnih oblog V104 V105 -pričetek delovanja …" at bounding box center [701, 306] width 955 height 95
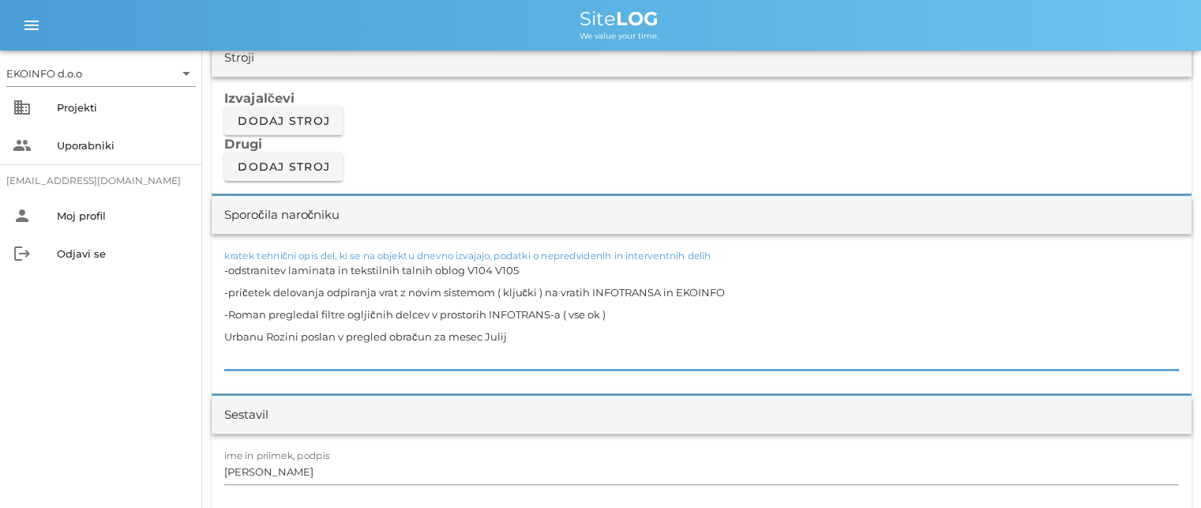
click at [228, 333] on textarea "-odstranitev laminata in tekstilnih talnih oblog V104 V105 -pričetek delovanja …" at bounding box center [701, 314] width 955 height 111
click at [224, 333] on textarea "-odstranitev laminata in tekstilnih talnih oblog V104 V105 -pričetek delovanja …" at bounding box center [701, 314] width 955 height 111
type textarea "-odstranitev laminata in tekstilnih talnih oblog V104 V105 -pričetek delovanja …"
click at [294, 470] on input "[PERSON_NAME]" at bounding box center [701, 471] width 955 height 25
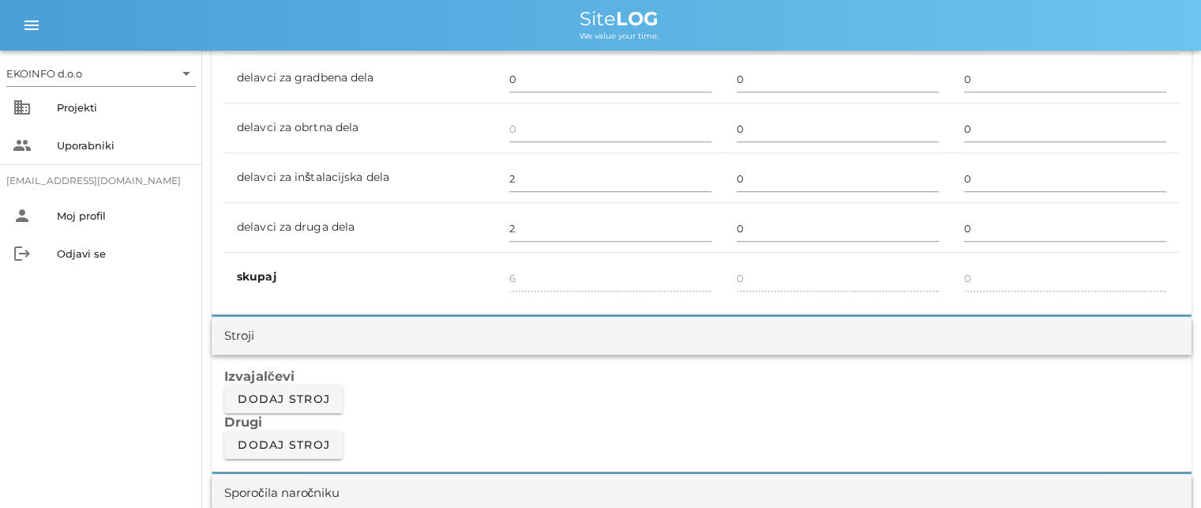
scroll to position [1264, 0]
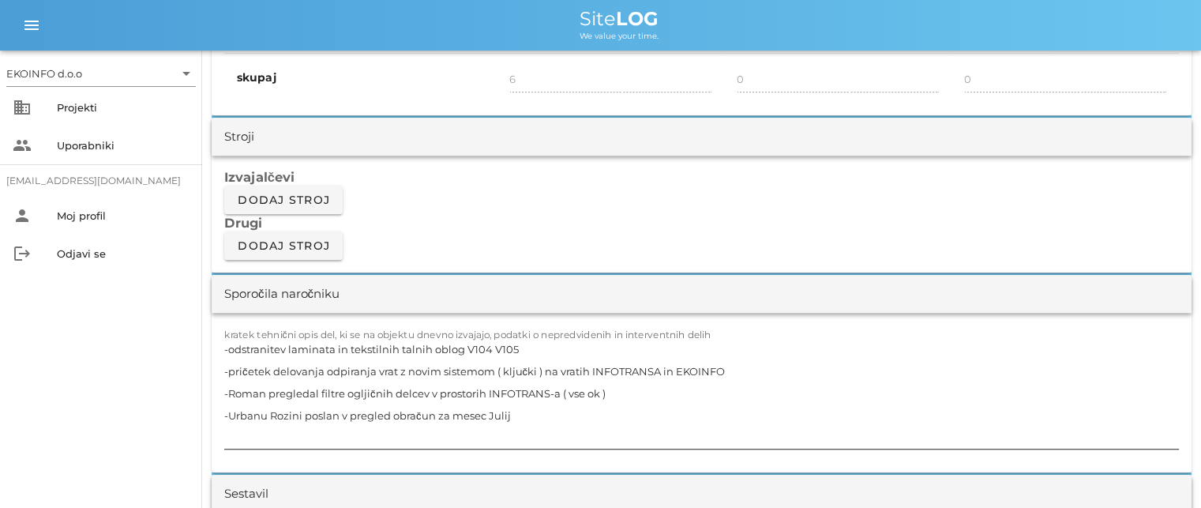
click at [509, 415] on textarea "-odstranitev laminata in tekstilnih talnih oblog V104 V105 -pričetek delovanja …" at bounding box center [701, 393] width 955 height 111
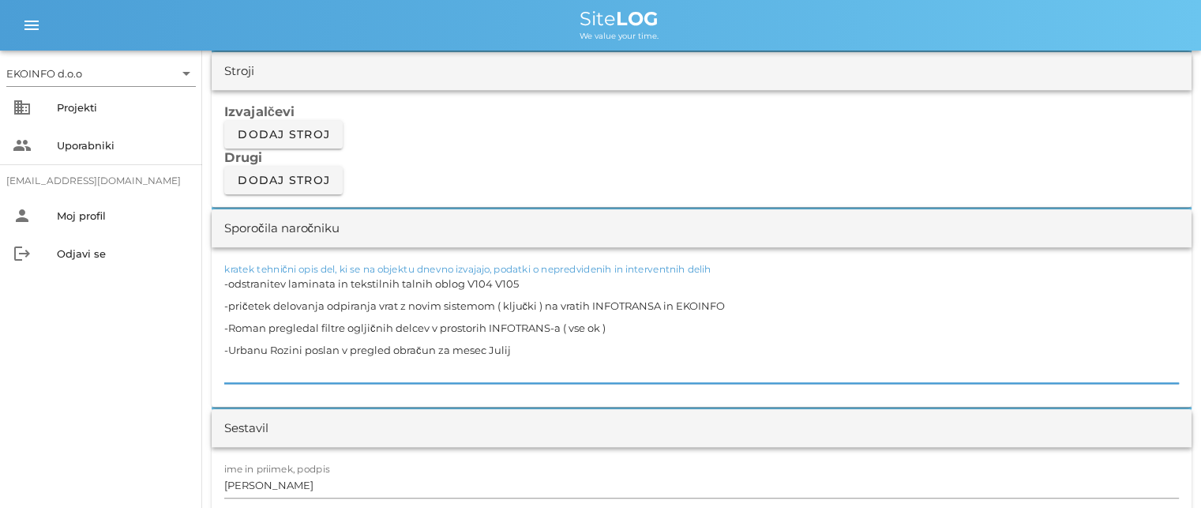
scroll to position [1422, 0]
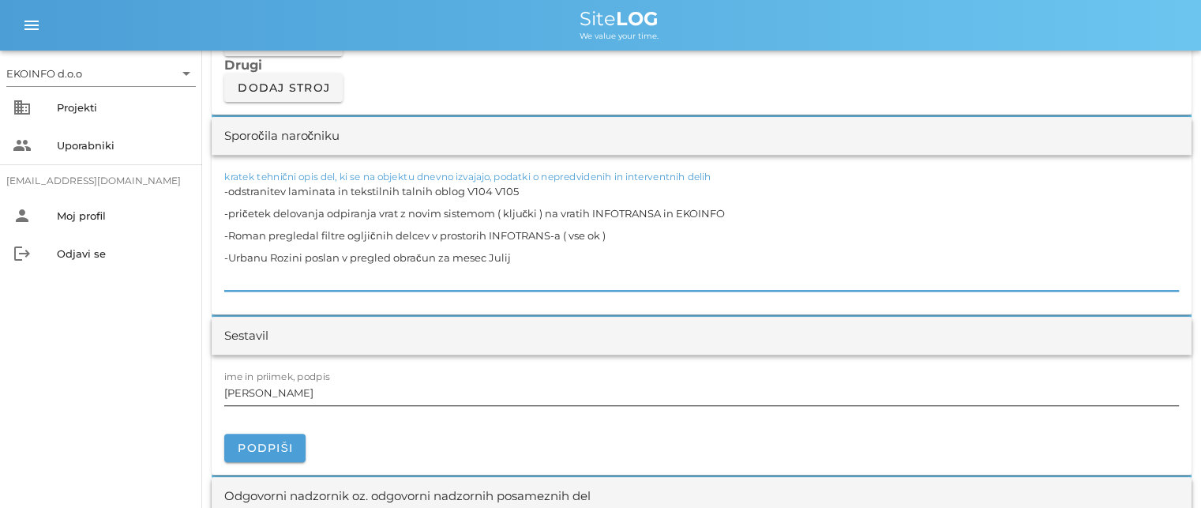
click at [298, 391] on input "[PERSON_NAME]" at bounding box center [701, 392] width 955 height 25
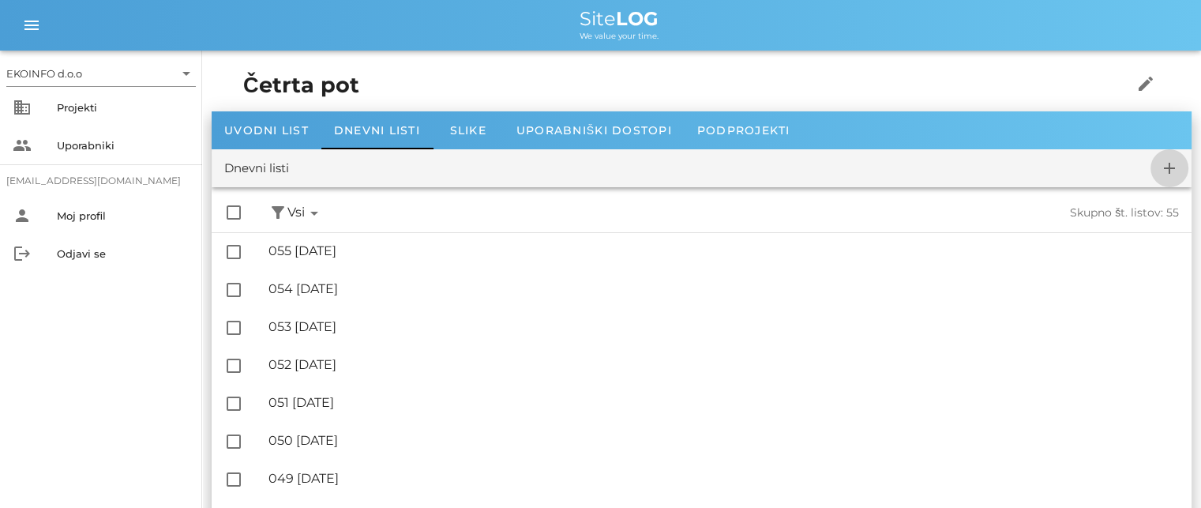
click at [1169, 167] on icon "add" at bounding box center [1169, 168] width 19 height 19
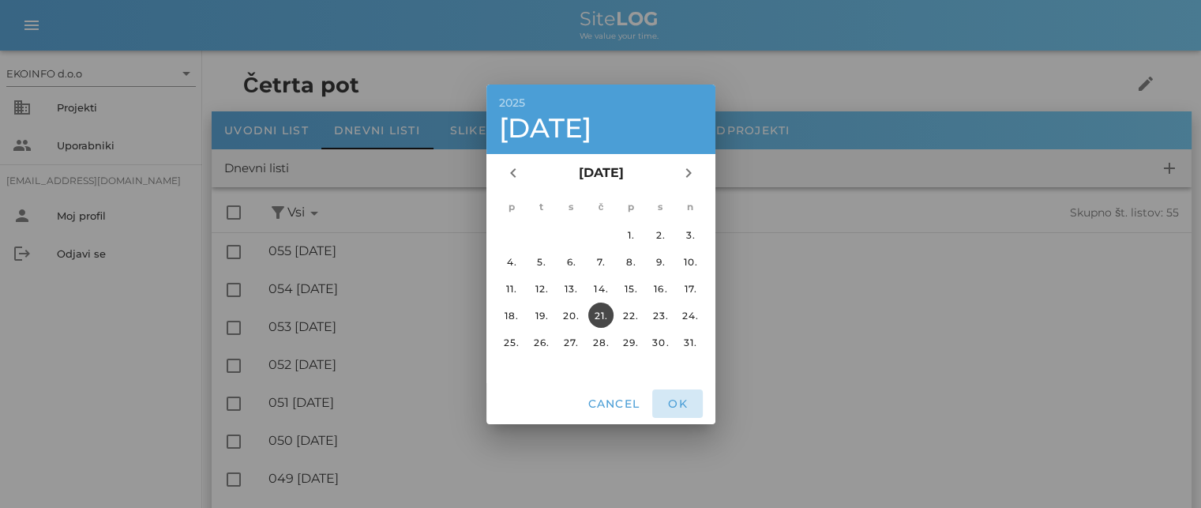
click at [670, 405] on span "OK" at bounding box center [678, 403] width 38 height 14
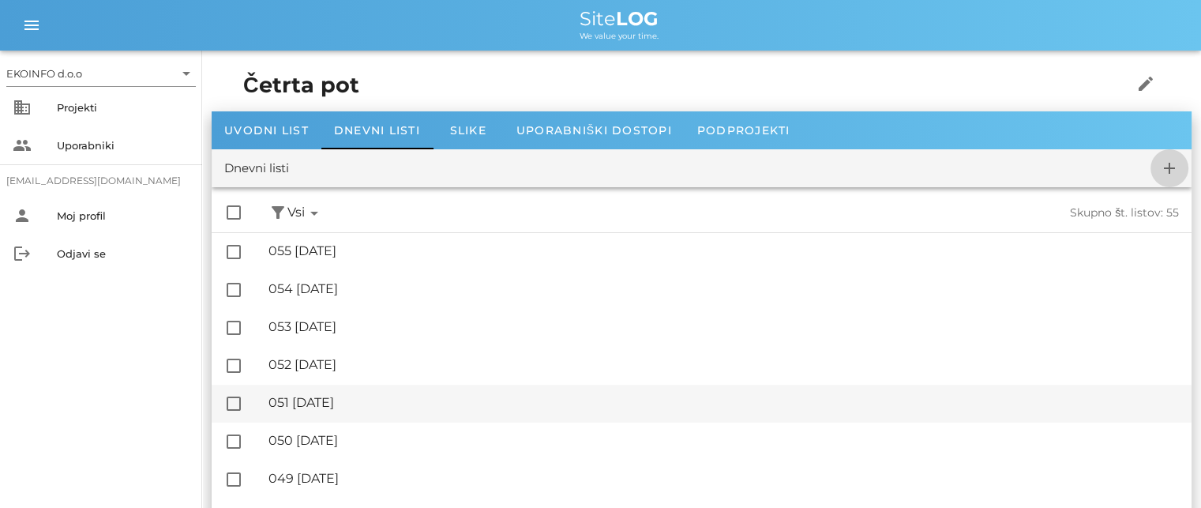
checkbox input "false"
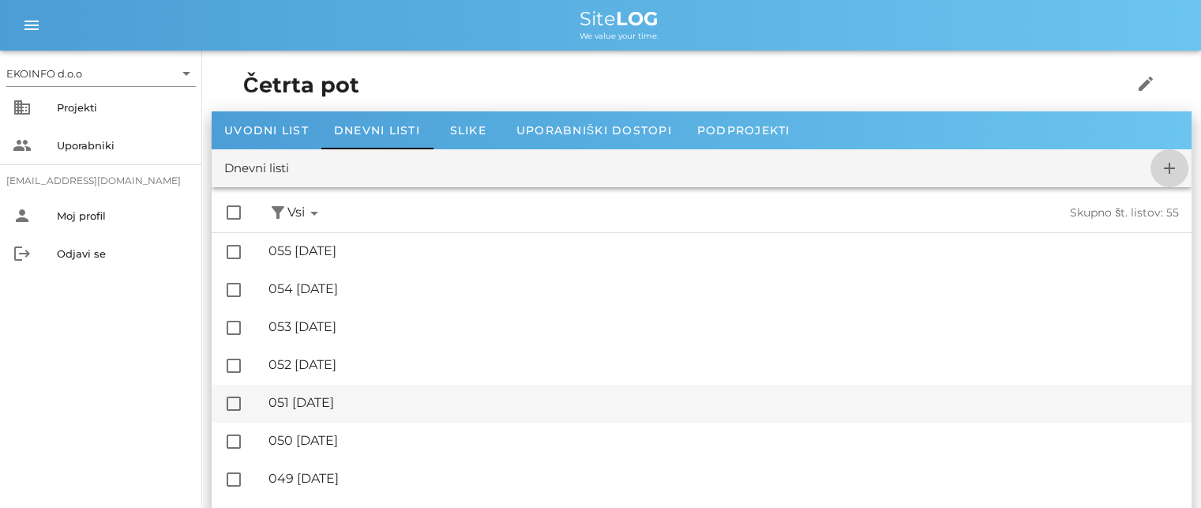
checkbox input "false"
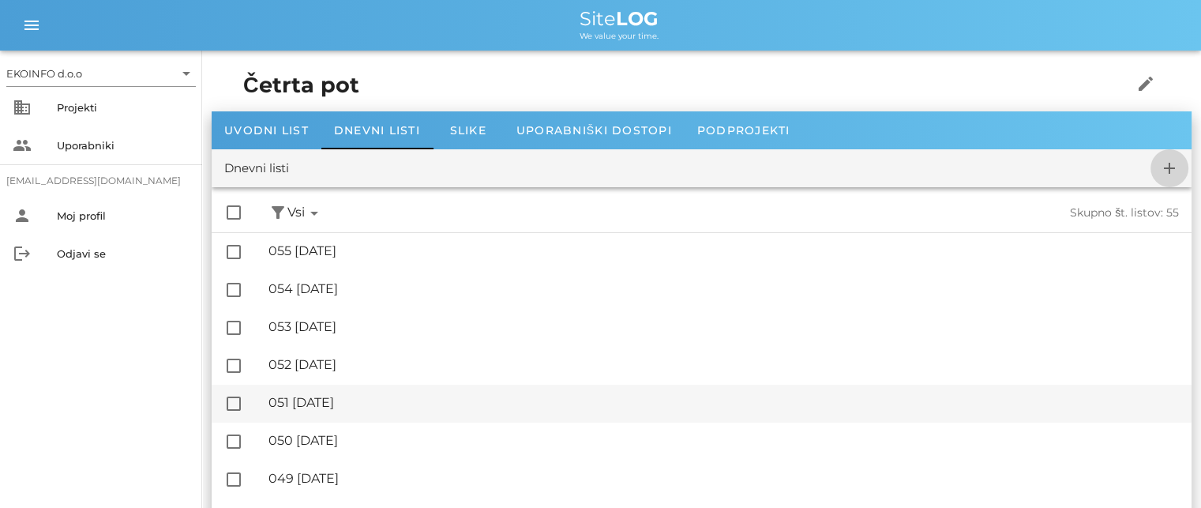
checkbox input "false"
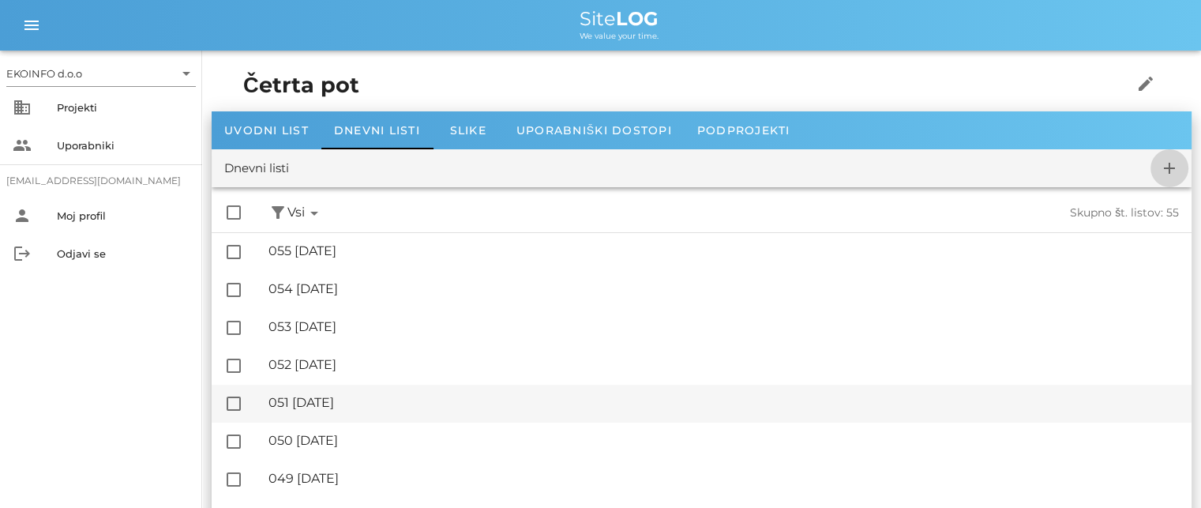
checkbox input "false"
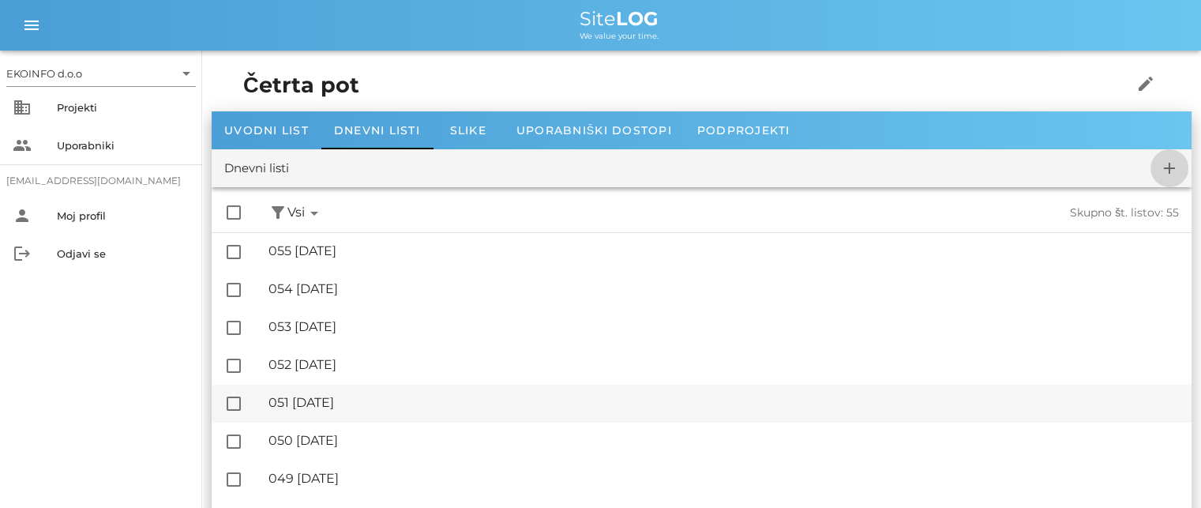
checkbox input "false"
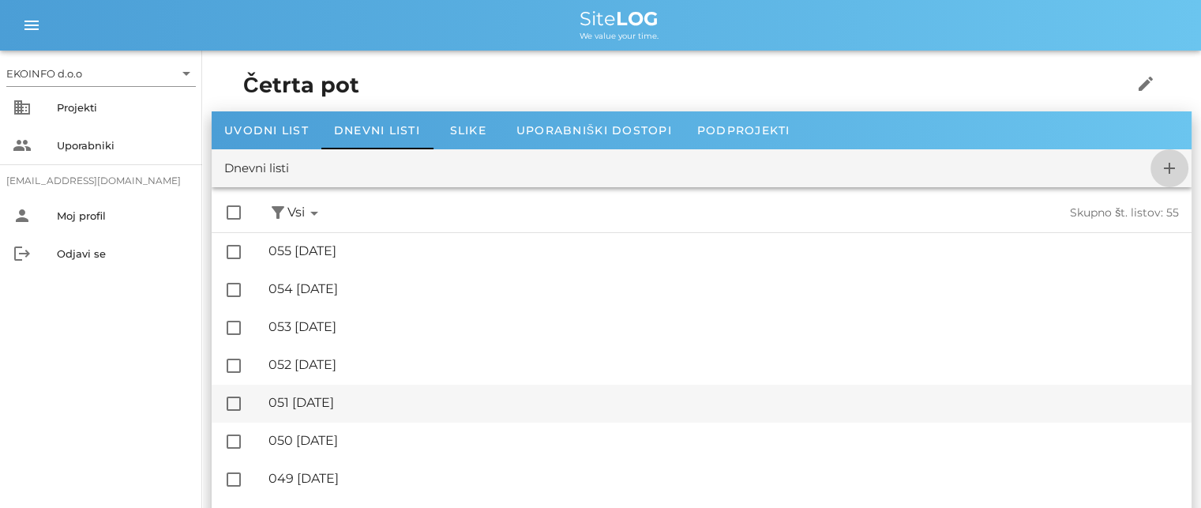
checkbox input "false"
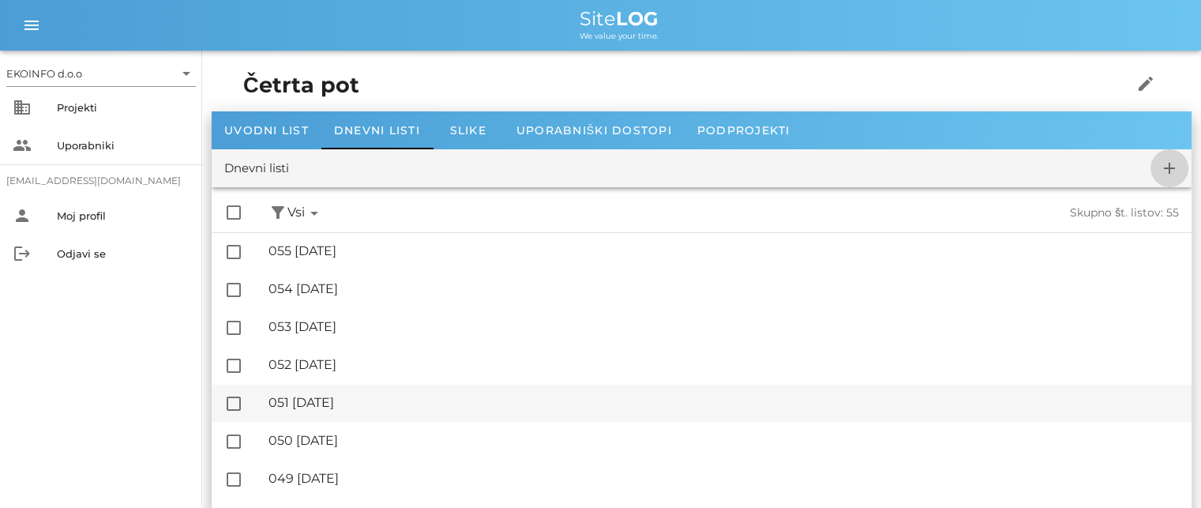
checkbox input "false"
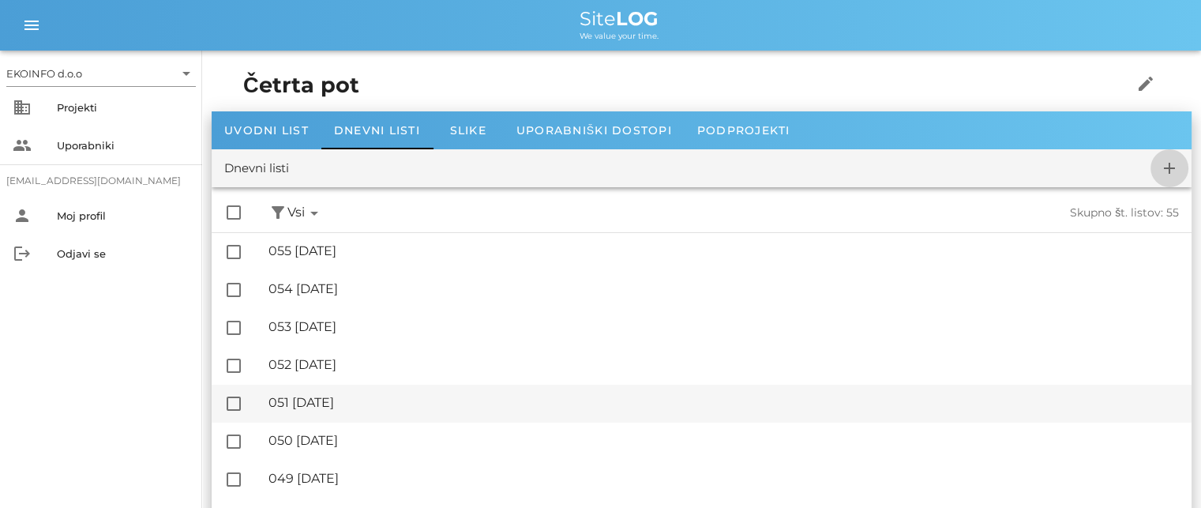
checkbox input "false"
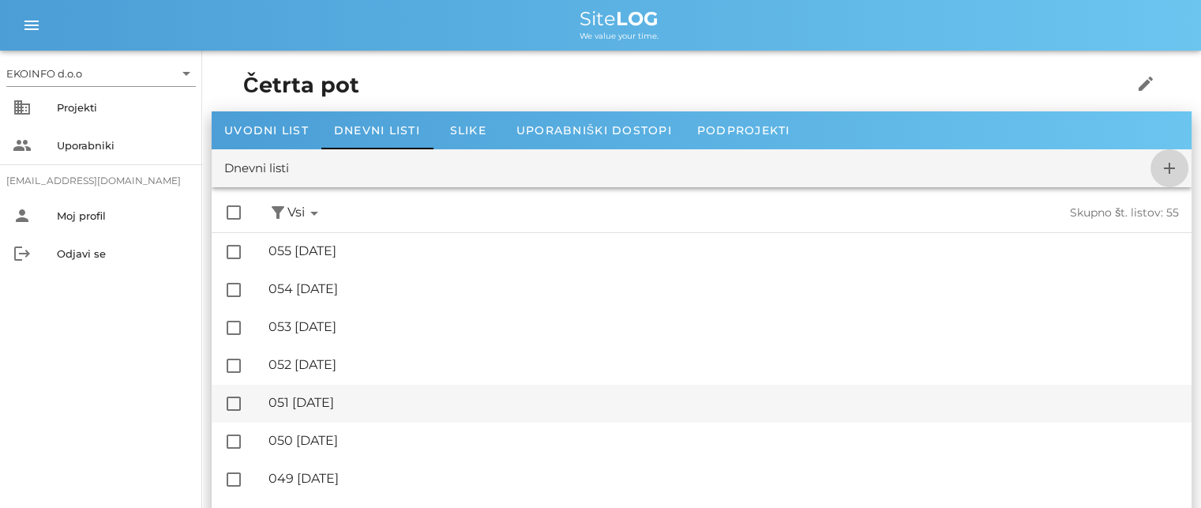
checkbox input "false"
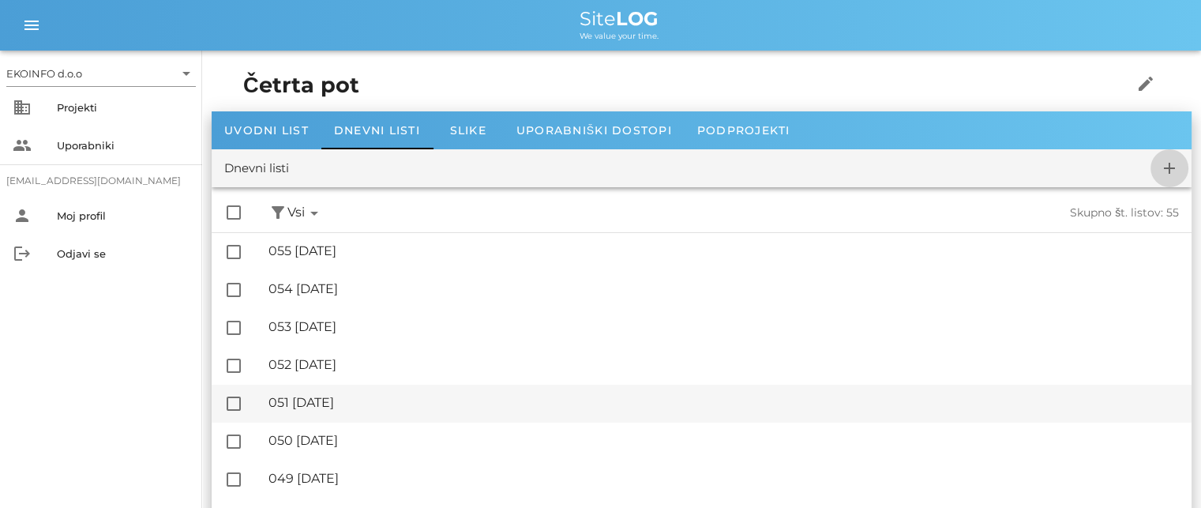
checkbox input "false"
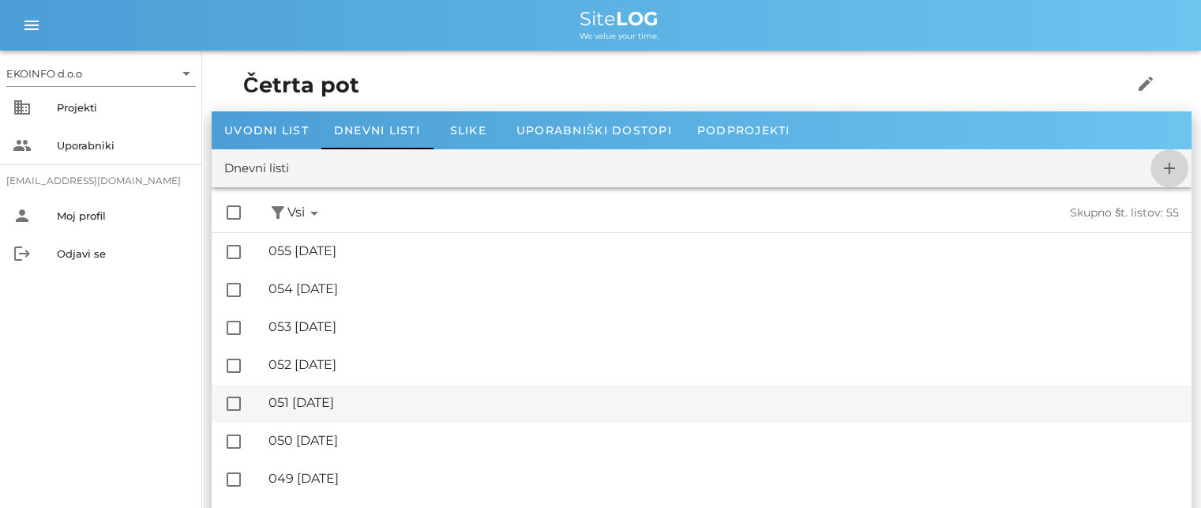
checkbox input "false"
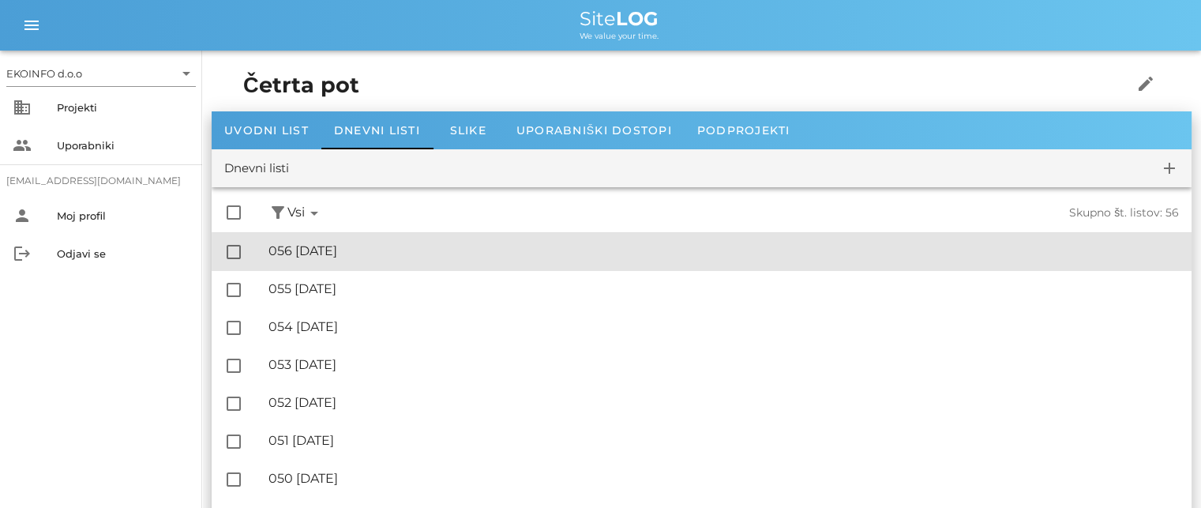
click at [356, 251] on div "🔏 056 [DATE]" at bounding box center [724, 250] width 911 height 15
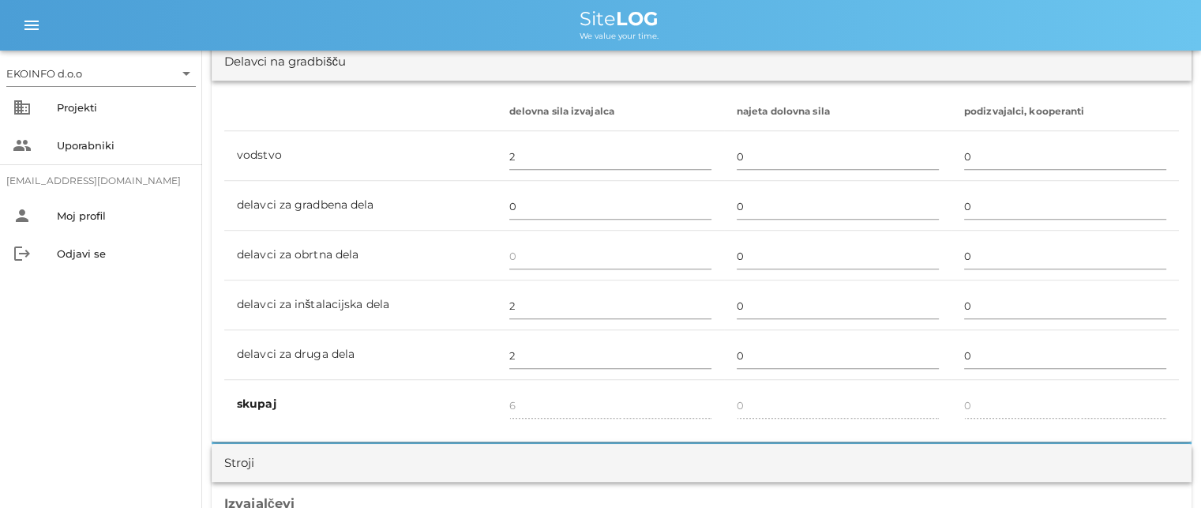
scroll to position [948, 0]
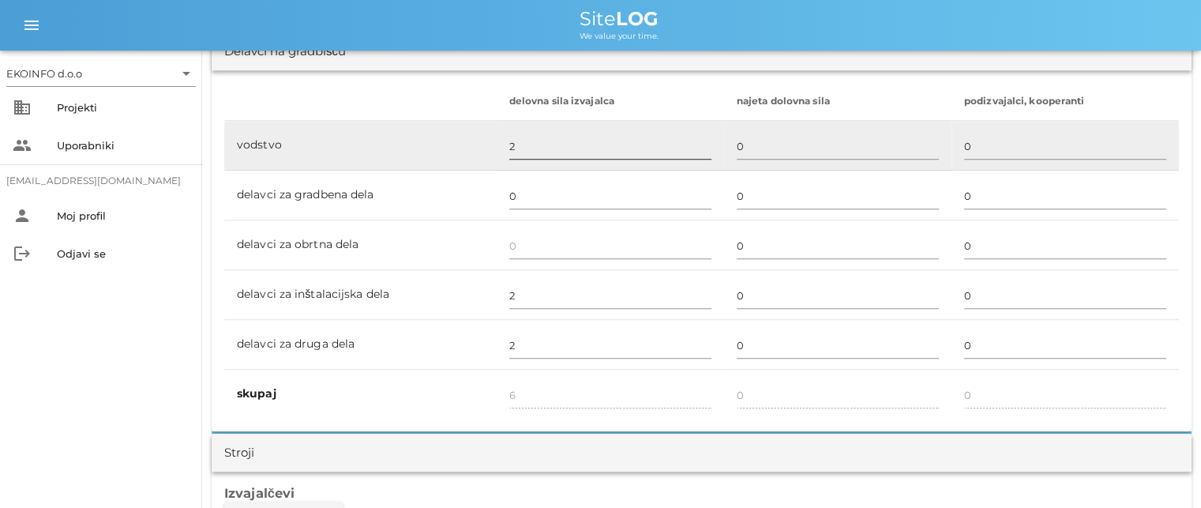
click at [532, 148] on input "2" at bounding box center [610, 145] width 202 height 25
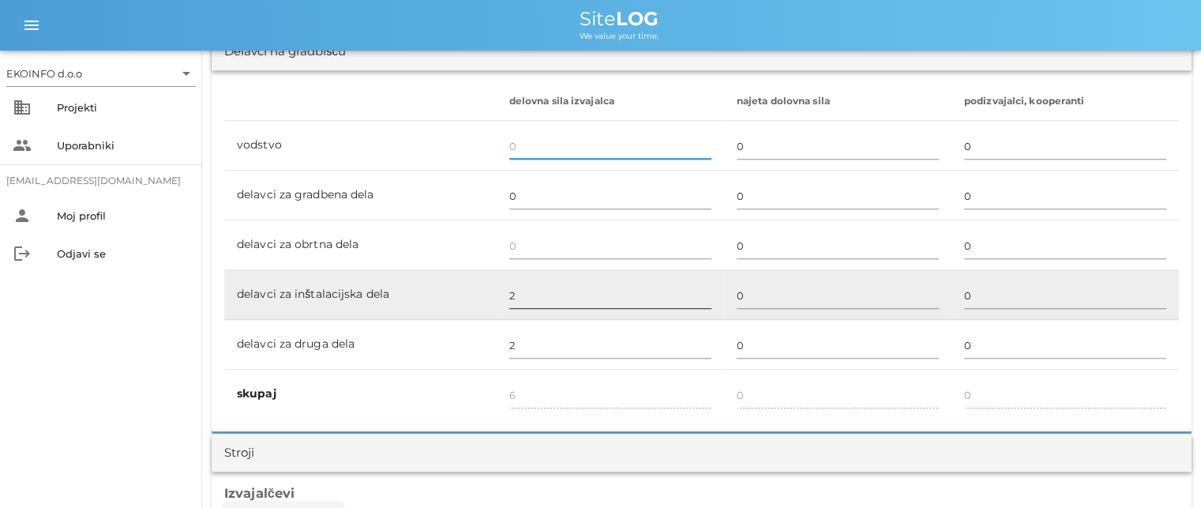
type input "4"
click at [519, 293] on input "2" at bounding box center [610, 295] width 202 height 25
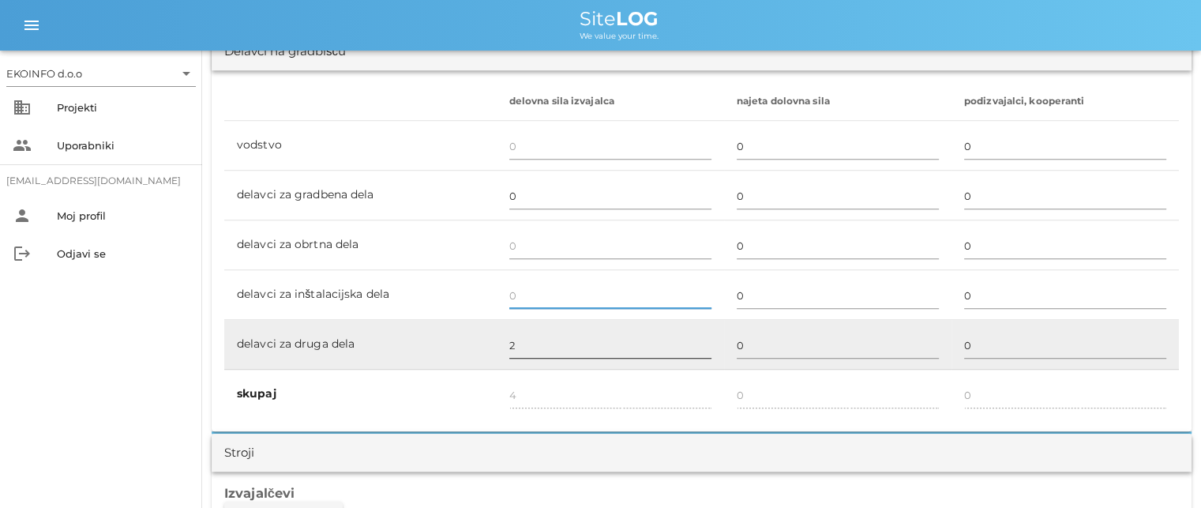
type input "2"
click at [517, 342] on input "2" at bounding box center [610, 345] width 202 height 25
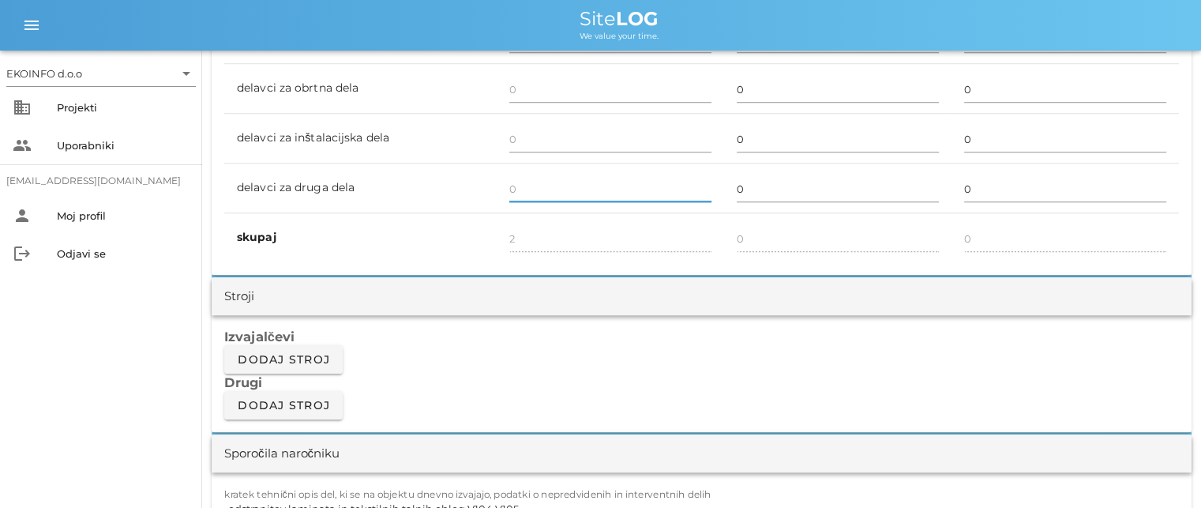
scroll to position [1106, 0]
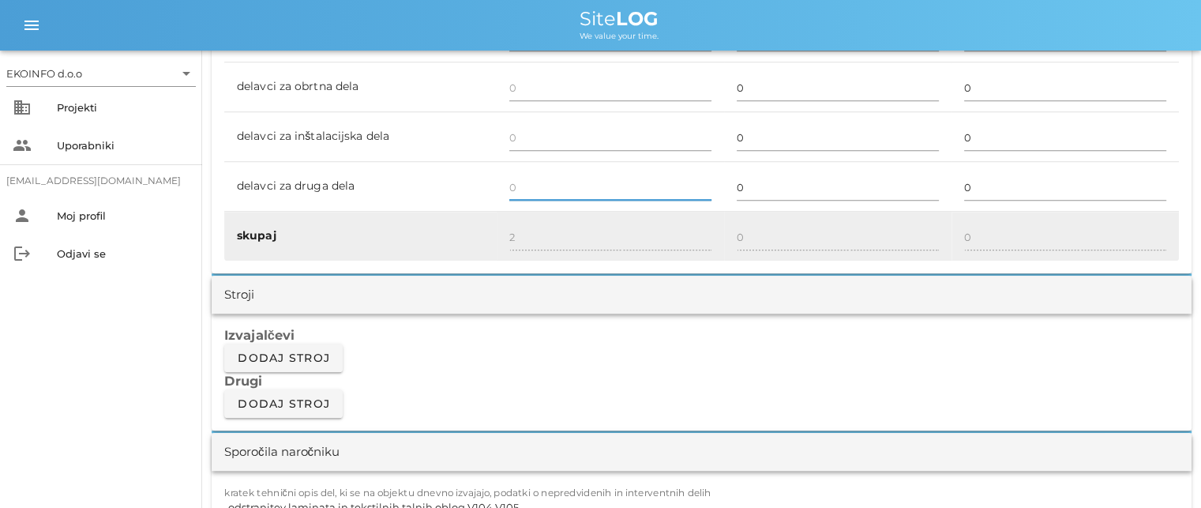
type input "0"
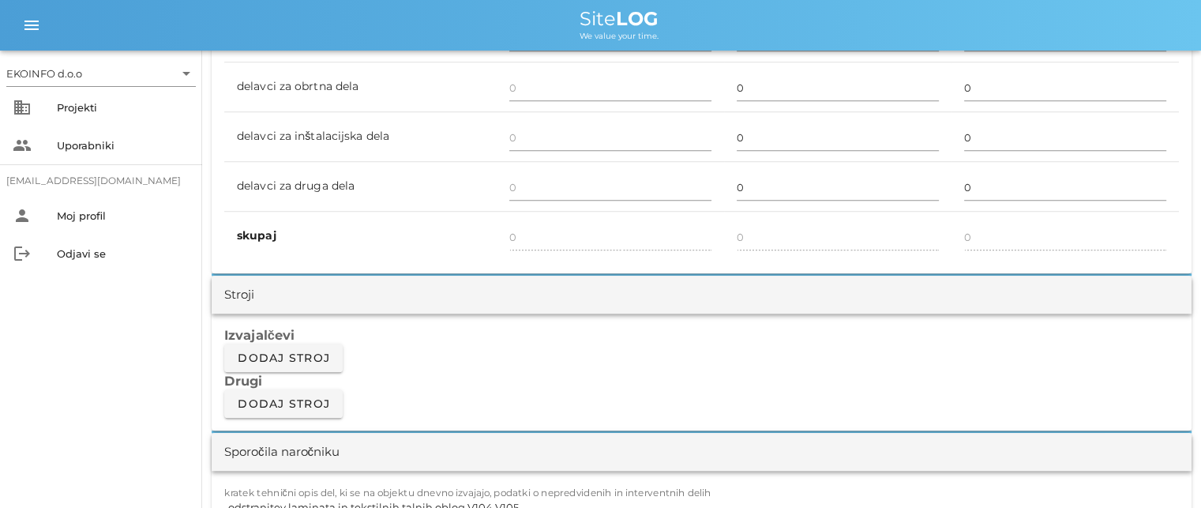
scroll to position [1343, 0]
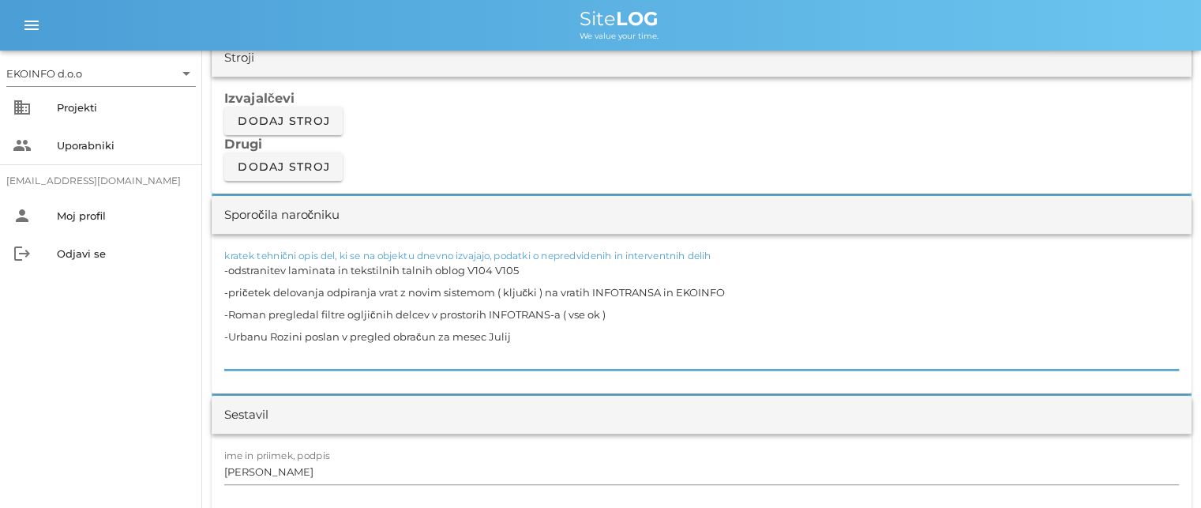
drag, startPoint x: 516, startPoint y: 335, endPoint x: 207, endPoint y: 262, distance: 317.3
click at [207, 262] on div "[DATE] Close Četrta pot Uvodni list Dnevni listi Slike Dnevni list na [DATE] ✓ …" at bounding box center [701, 508] width 999 height 3600
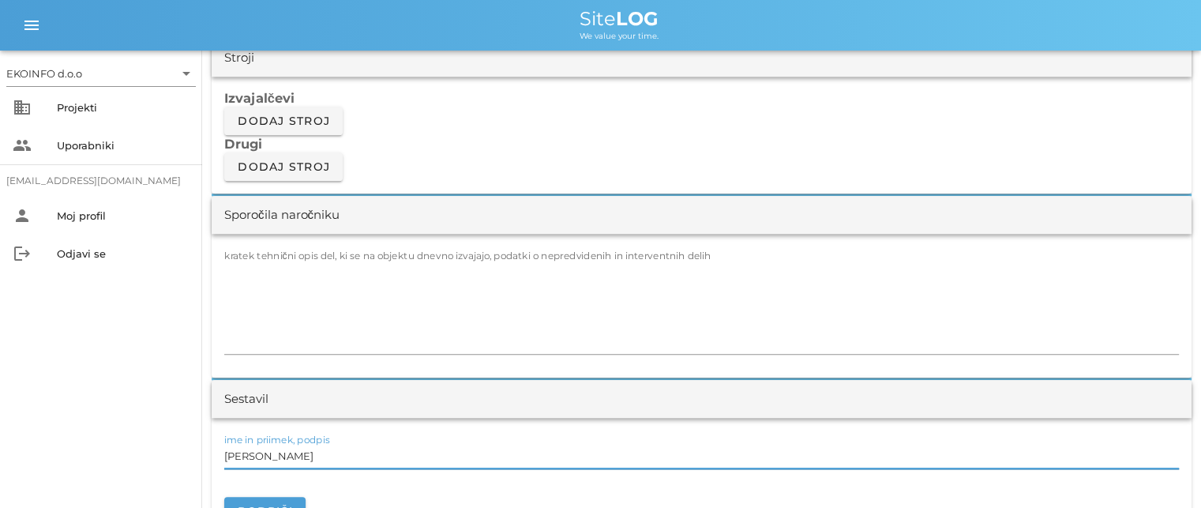
click at [291, 457] on input "[PERSON_NAME]" at bounding box center [701, 455] width 955 height 25
